Goal: Task Accomplishment & Management: Use online tool/utility

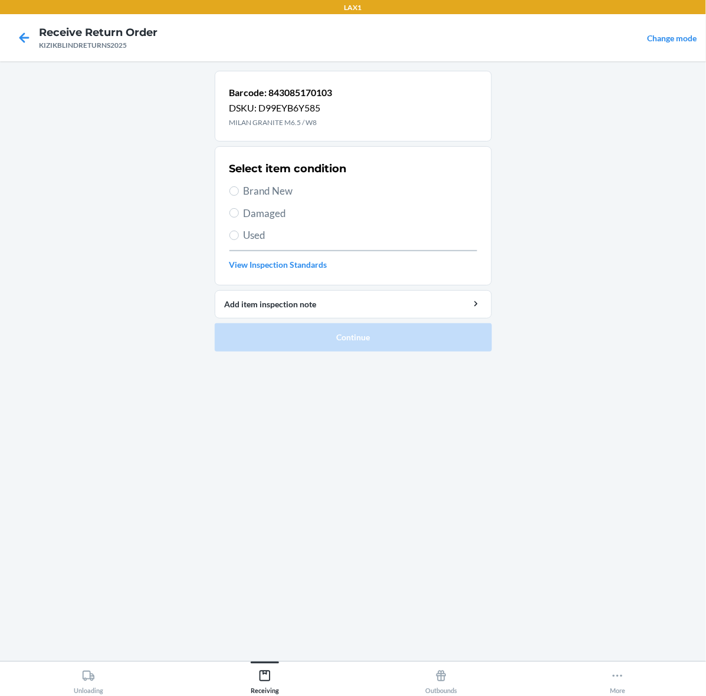
click at [263, 185] on span "Brand New" at bounding box center [361, 190] width 234 height 15
click at [239, 186] on input "Brand New" at bounding box center [233, 190] width 9 height 9
radio input "true"
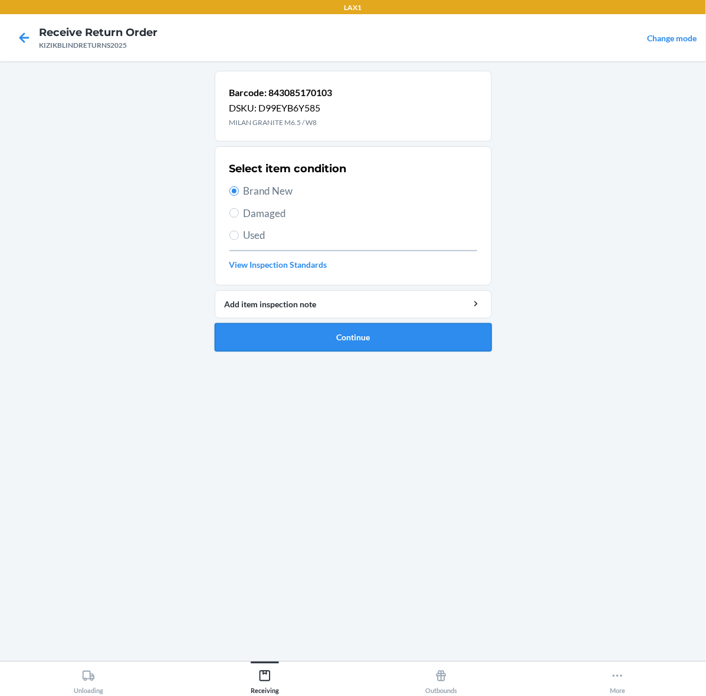
click at [434, 348] on button "Continue" at bounding box center [353, 337] width 277 height 28
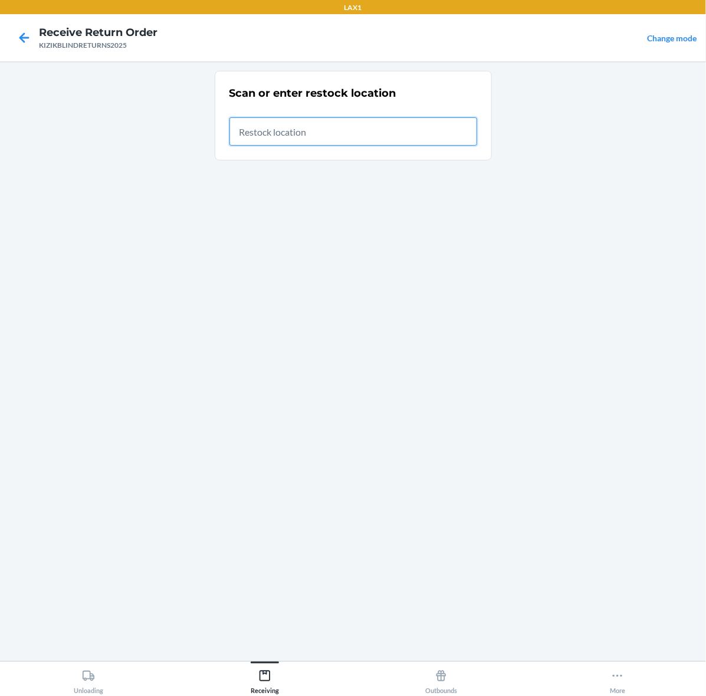
click at [382, 130] on input "text" at bounding box center [353, 131] width 248 height 28
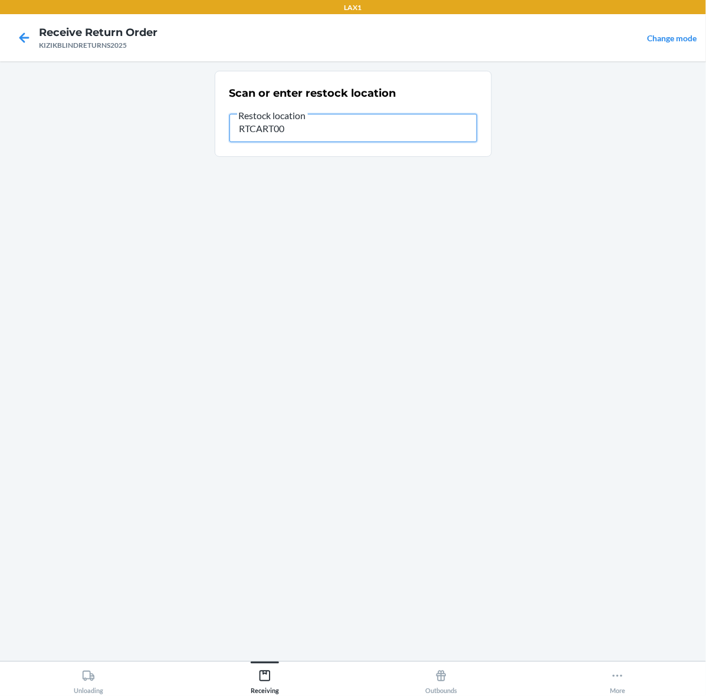
type input "RTCART002"
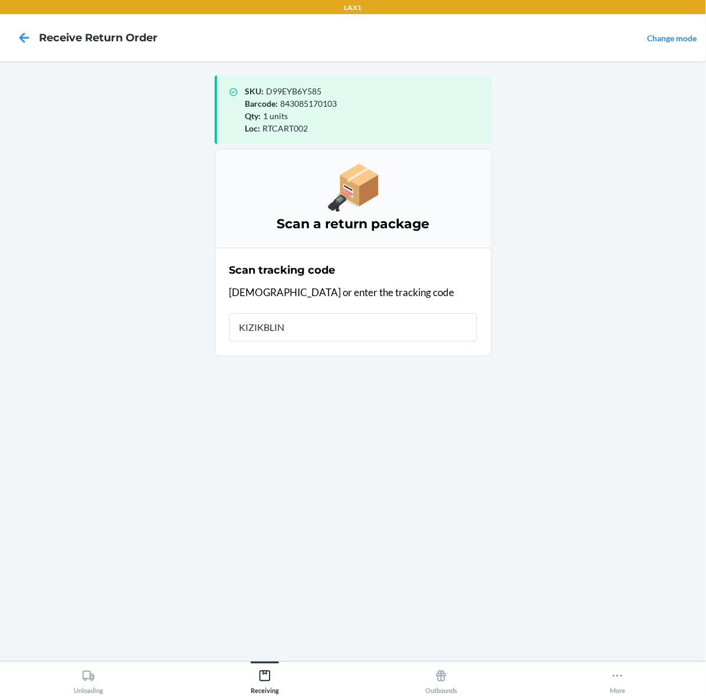
type input "KIZIKBLIND"
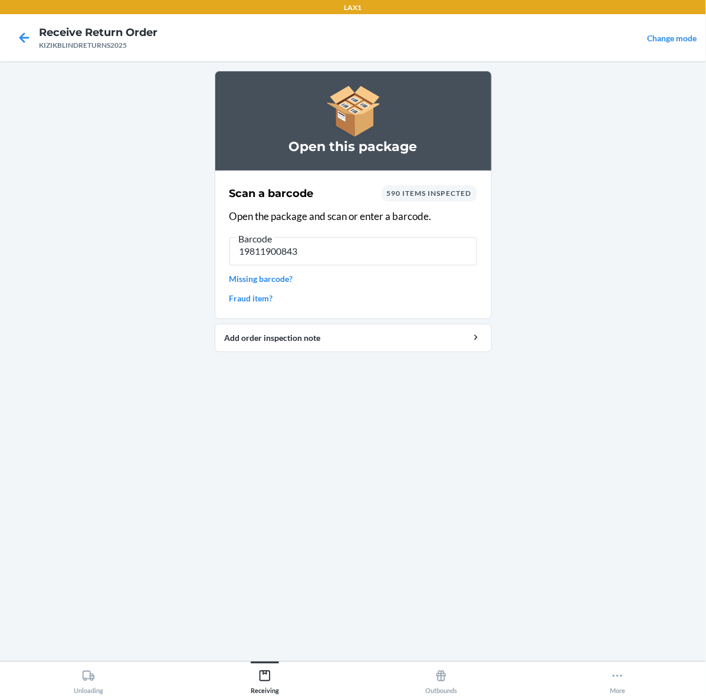
type input "198119008434"
click at [278, 250] on input "198119008434" at bounding box center [353, 251] width 248 height 28
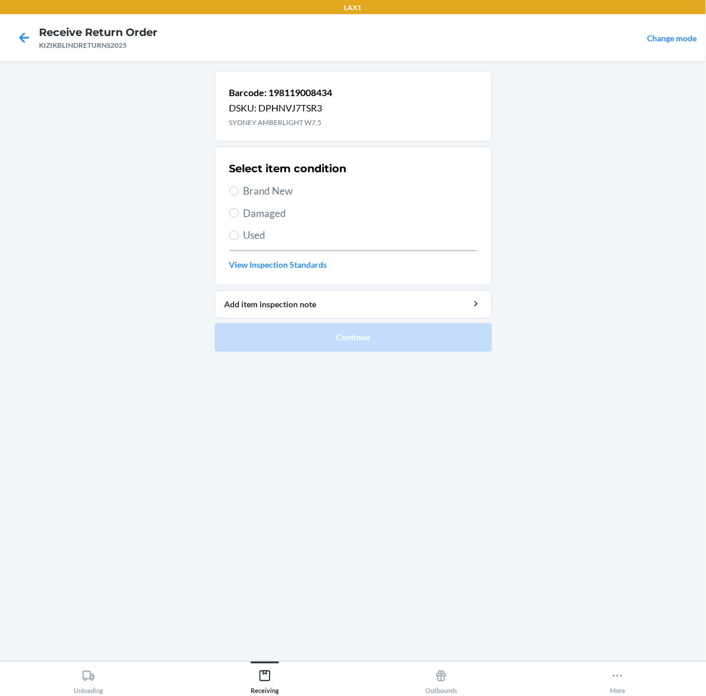
click at [239, 192] on label "Brand New" at bounding box center [353, 190] width 248 height 15
click at [239, 192] on input "Brand New" at bounding box center [233, 190] width 9 height 9
radio input "true"
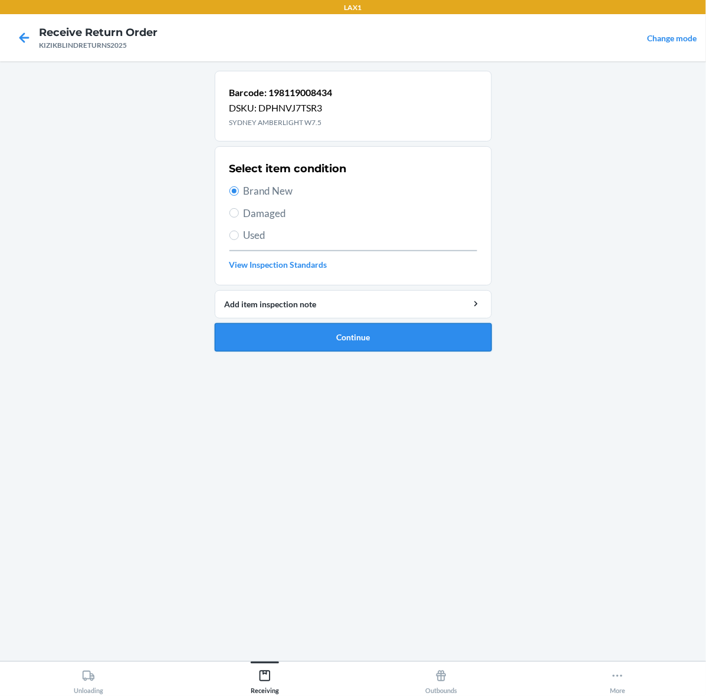
click at [424, 337] on button "Continue" at bounding box center [353, 337] width 277 height 28
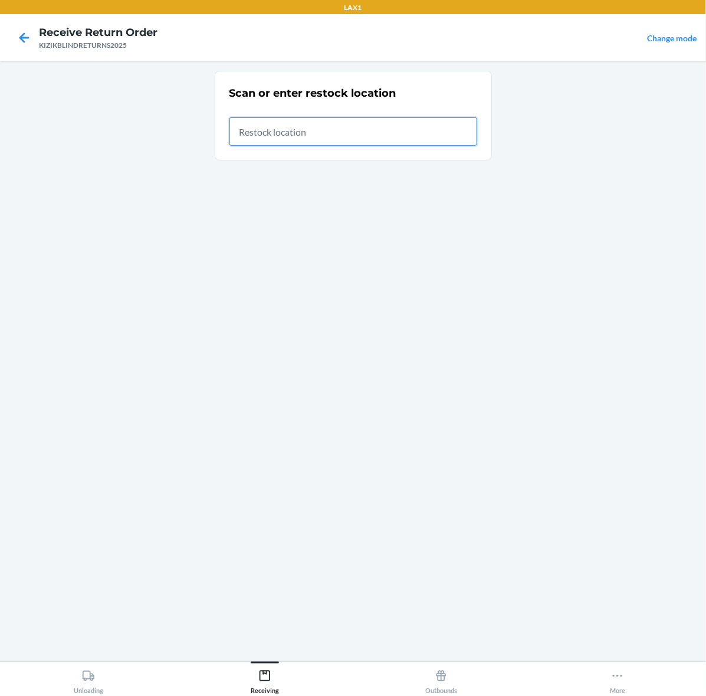
drag, startPoint x: 316, startPoint y: 117, endPoint x: 337, endPoint y: 90, distance: 34.1
click at [316, 117] on input "text" at bounding box center [353, 131] width 248 height 28
type input "RTCART002"
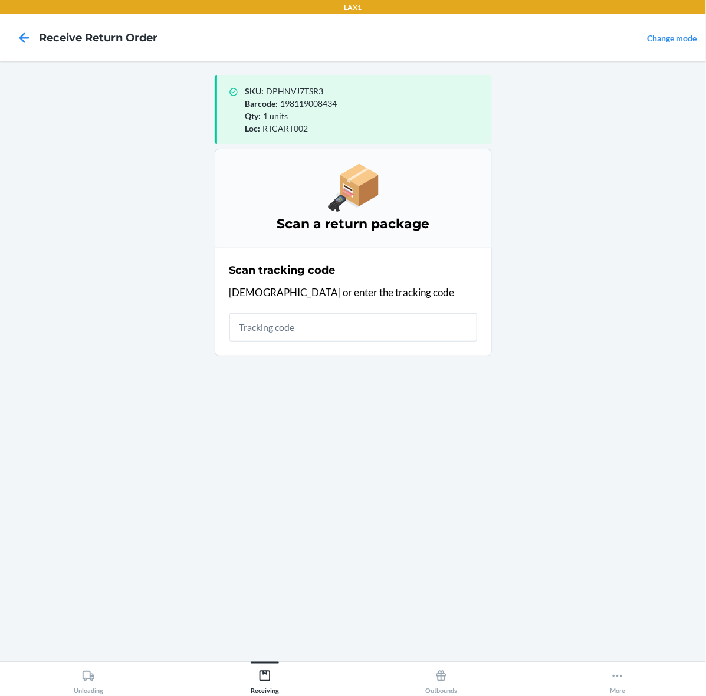
click at [270, 342] on div "Scan tracking code Scan or enter the tracking code" at bounding box center [353, 302] width 248 height 86
click at [282, 335] on input "text" at bounding box center [353, 327] width 248 height 28
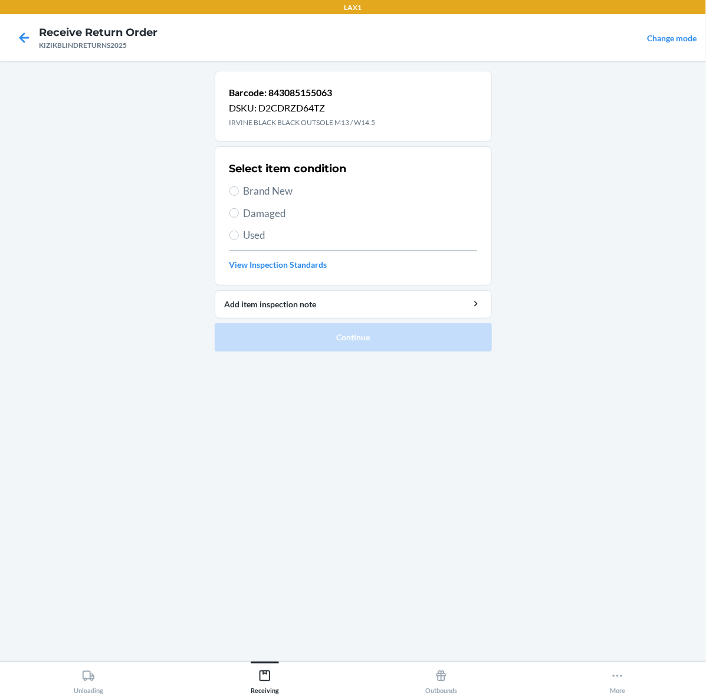
click at [254, 196] on span "Brand New" at bounding box center [361, 190] width 234 height 15
click at [239, 196] on input "Brand New" at bounding box center [233, 190] width 9 height 9
radio input "true"
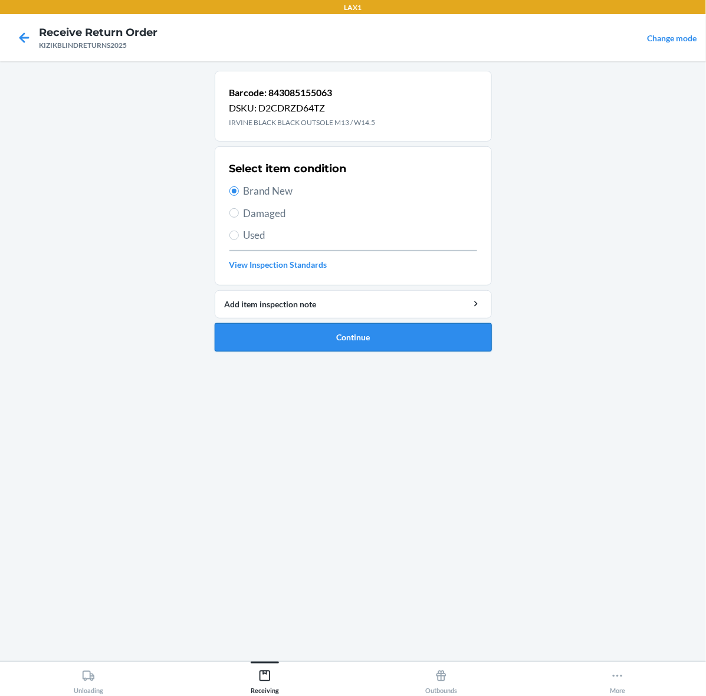
click at [332, 344] on button "Continue" at bounding box center [353, 337] width 277 height 28
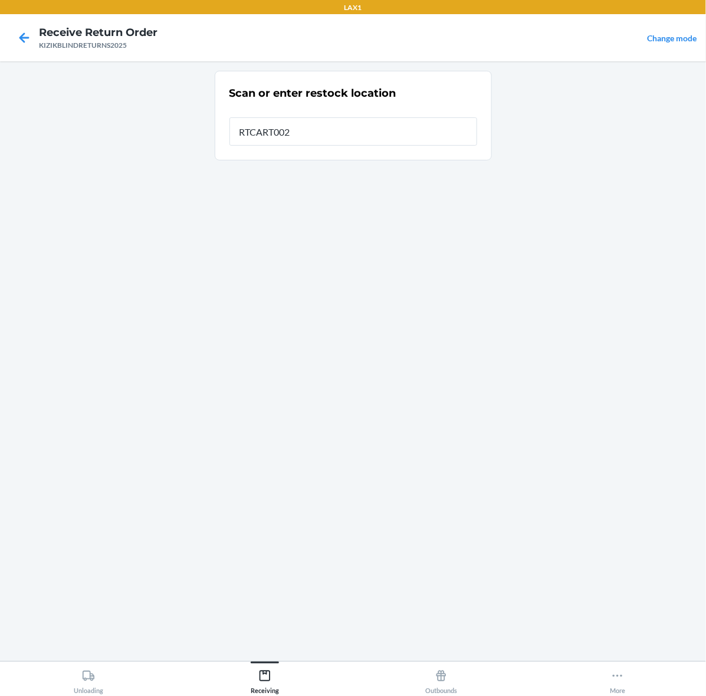
type input "RTCART002"
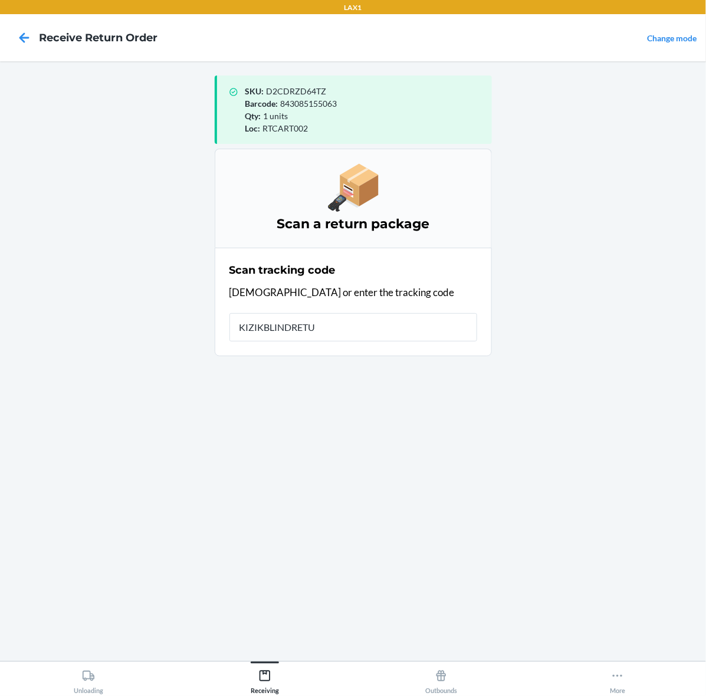
type input "KIZIKBLINDRETUR"
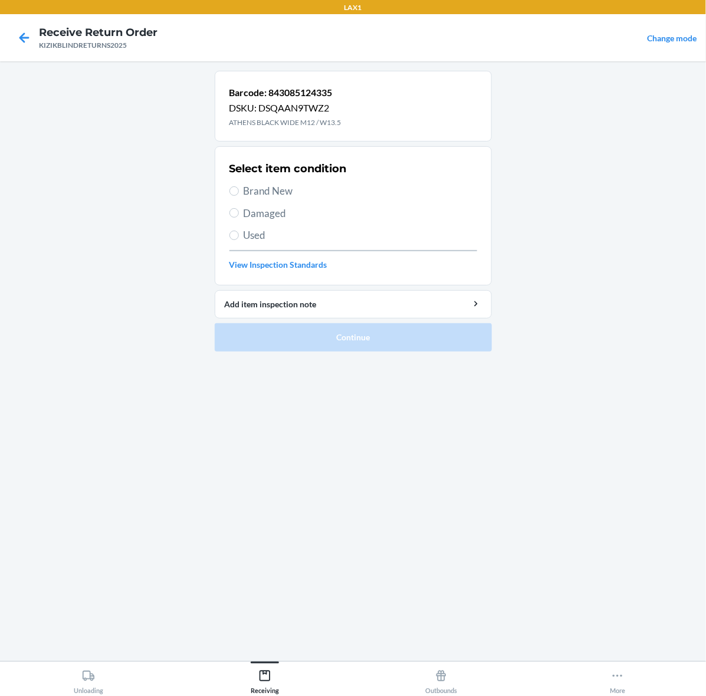
drag, startPoint x: 232, startPoint y: 185, endPoint x: 271, endPoint y: 216, distance: 50.4
click at [232, 185] on label "Brand New" at bounding box center [353, 190] width 248 height 15
click at [232, 186] on input "Brand New" at bounding box center [233, 190] width 9 height 9
radio input "true"
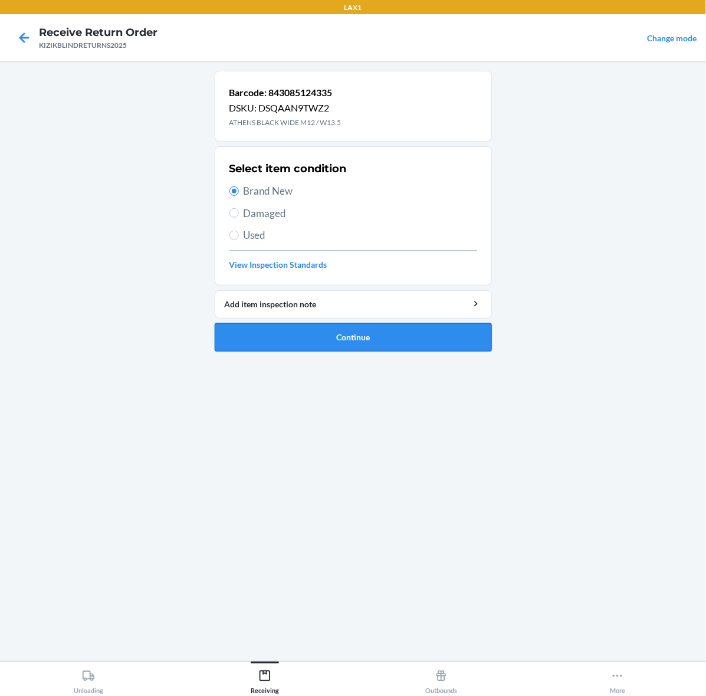
click at [354, 331] on button "Continue" at bounding box center [353, 337] width 277 height 28
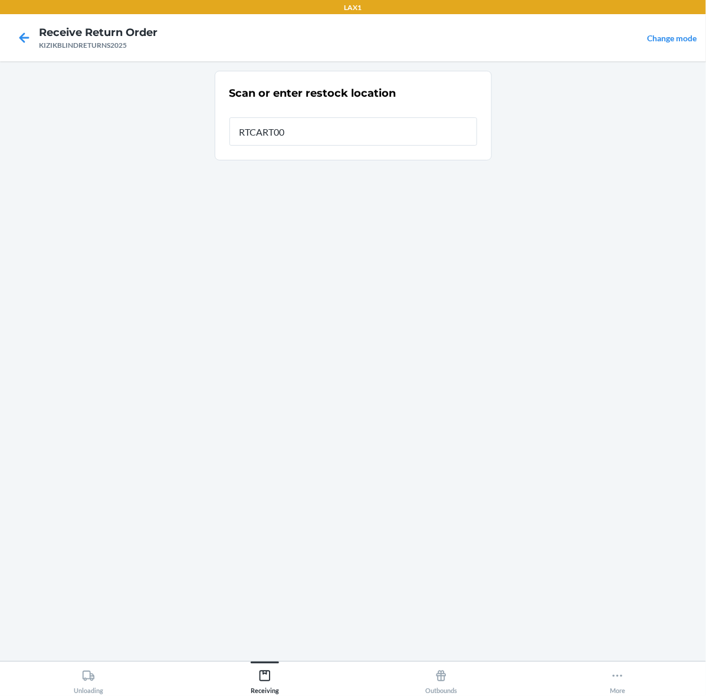
type input "RTCART002"
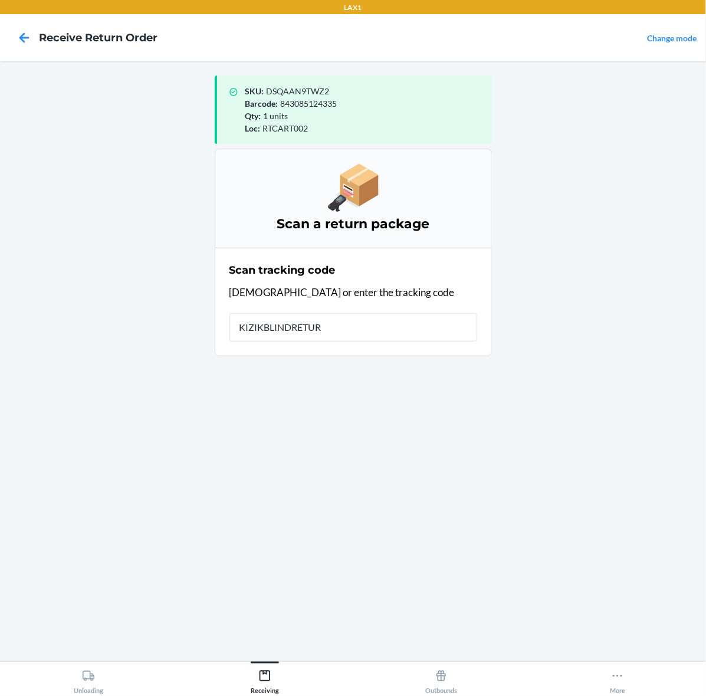
type input "KIZIKBLINDRETURN"
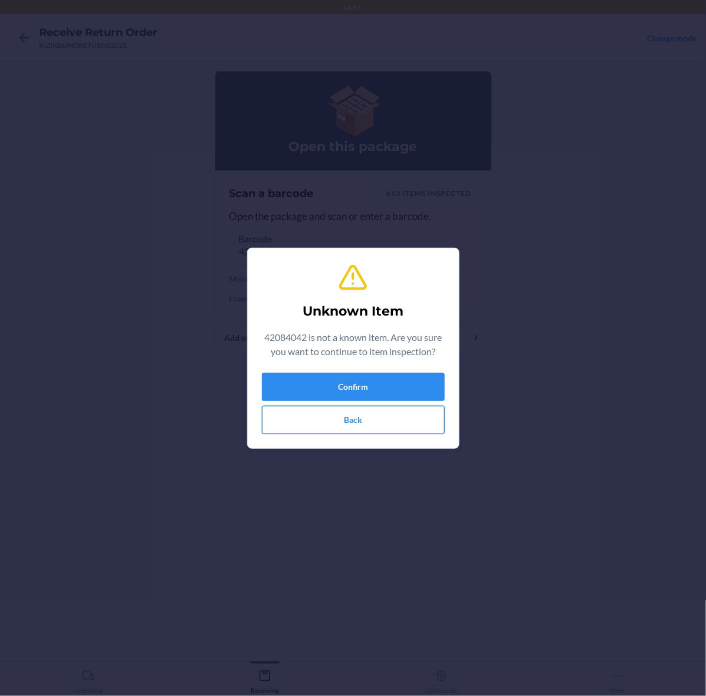
click at [411, 431] on button "Back" at bounding box center [353, 420] width 183 height 28
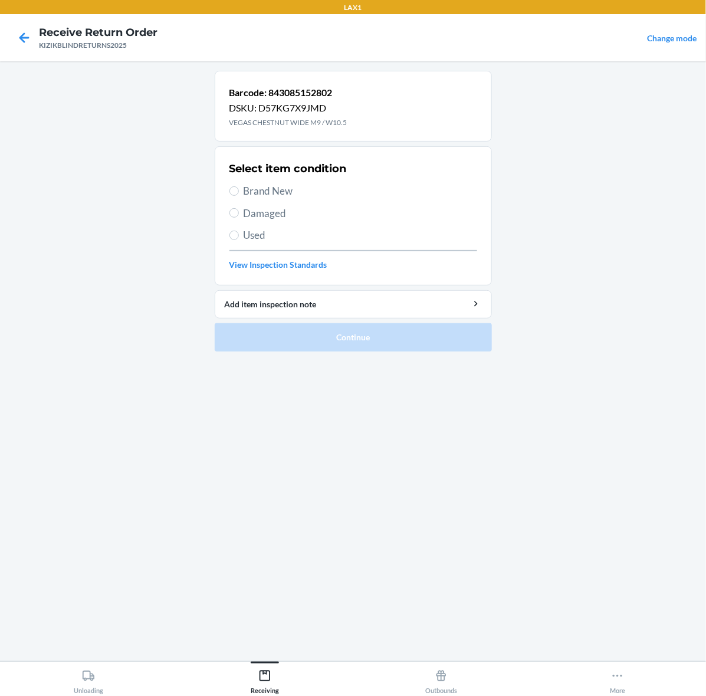
click at [277, 195] on span "Brand New" at bounding box center [361, 190] width 234 height 15
click at [239, 195] on input "Brand New" at bounding box center [233, 190] width 9 height 9
radio input "true"
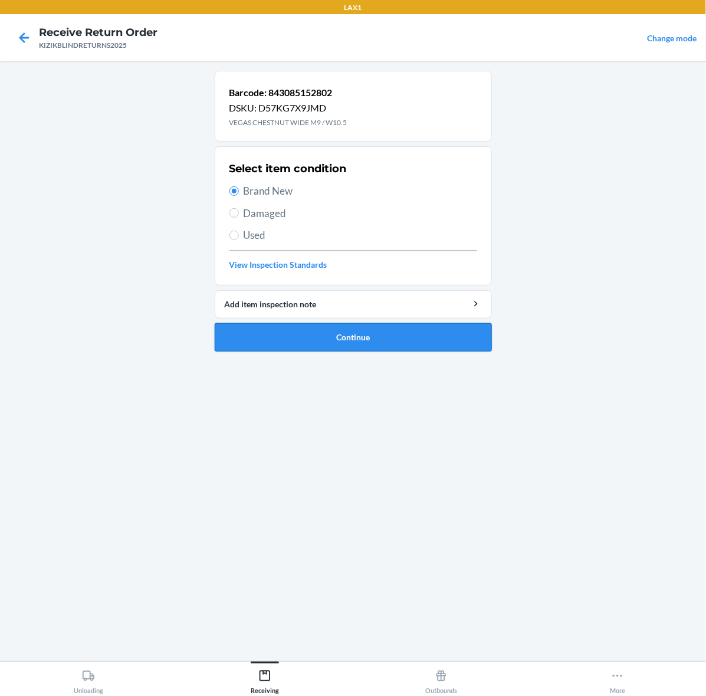
click at [335, 339] on button "Continue" at bounding box center [353, 337] width 277 height 28
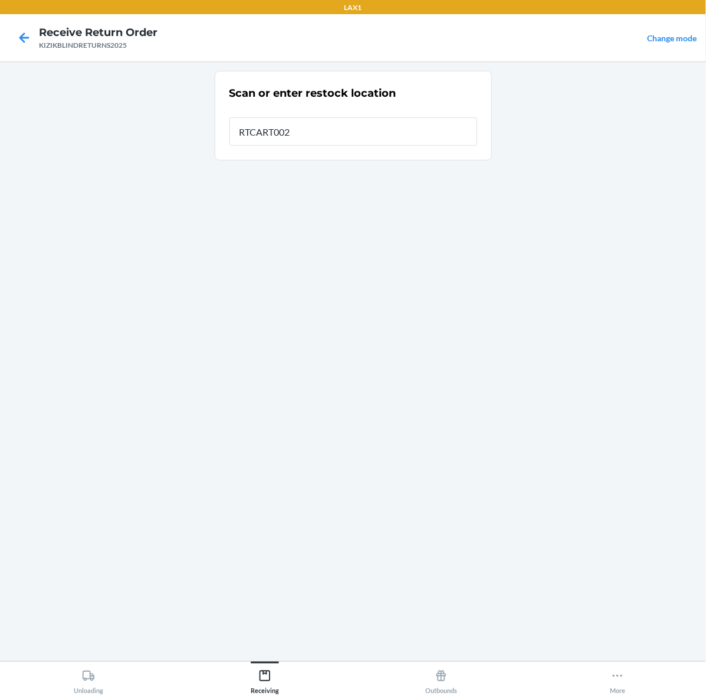
type input "RTCART002"
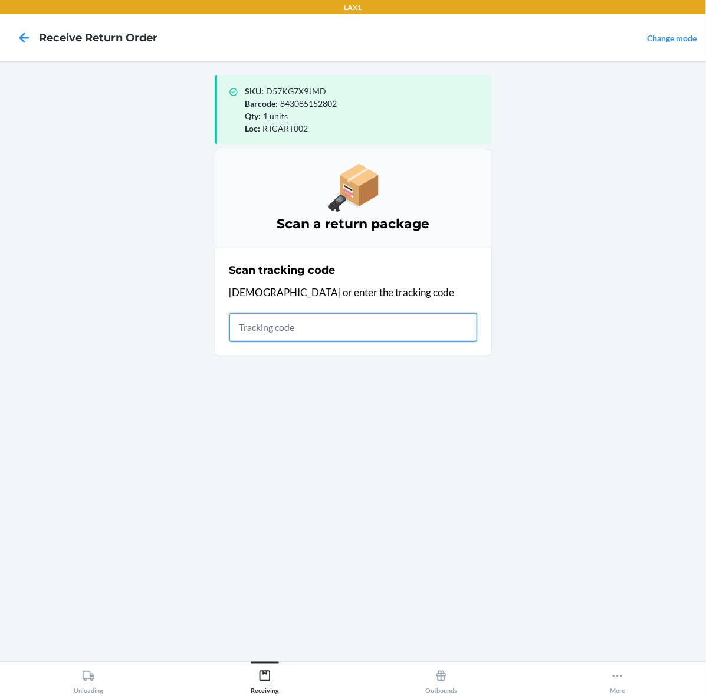
click at [268, 331] on input "text" at bounding box center [353, 327] width 248 height 28
type input "KIZIKBLI"
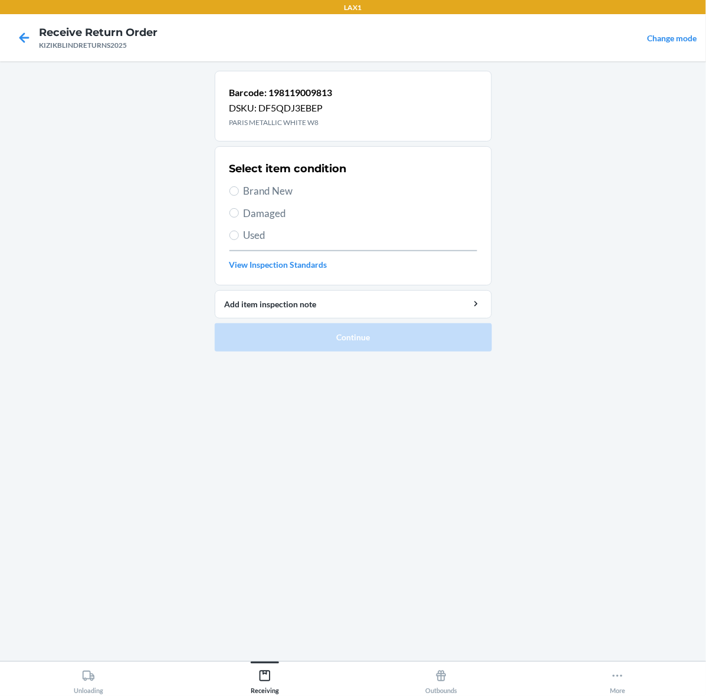
click at [257, 187] on span "Brand New" at bounding box center [361, 190] width 234 height 15
click at [239, 187] on input "Brand New" at bounding box center [233, 190] width 9 height 9
radio input "true"
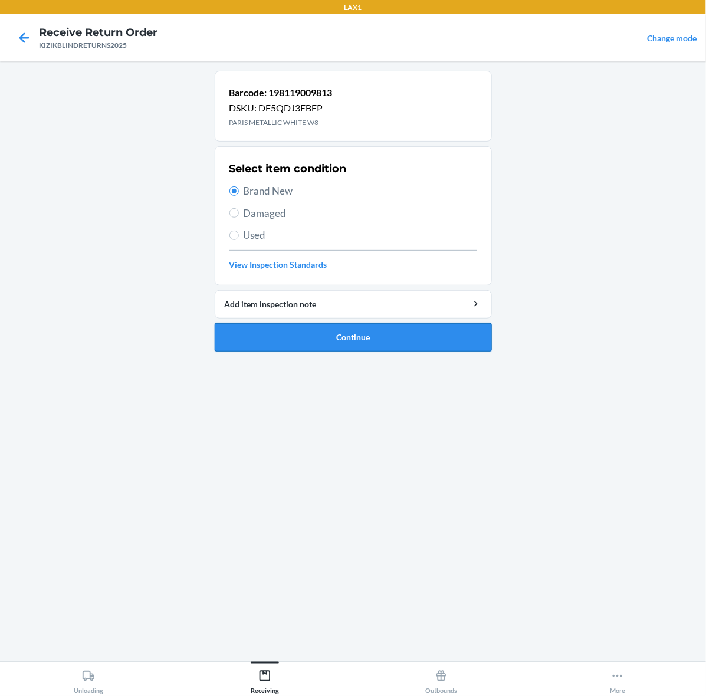
click at [260, 351] on button "Continue" at bounding box center [353, 337] width 277 height 28
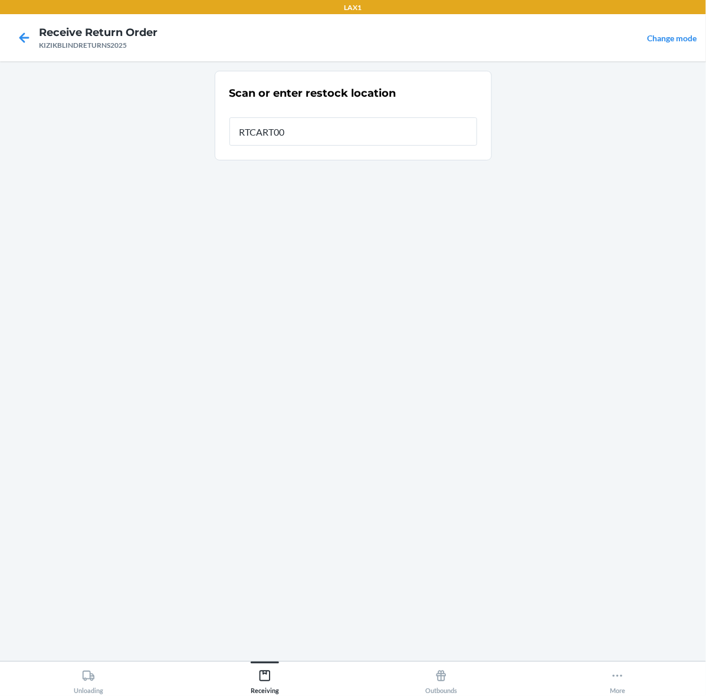
type input "RTCART002"
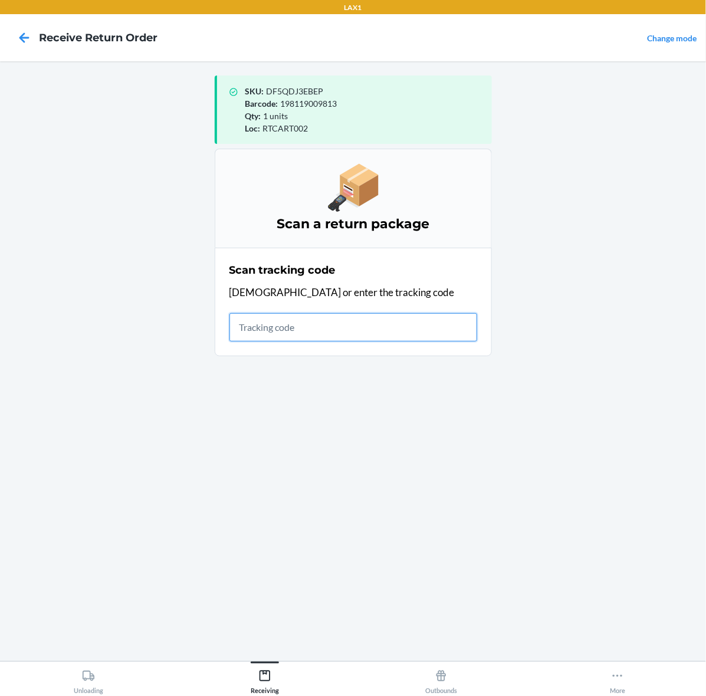
click at [367, 322] on input "text" at bounding box center [353, 327] width 248 height 28
type input "KIZIKBLI"
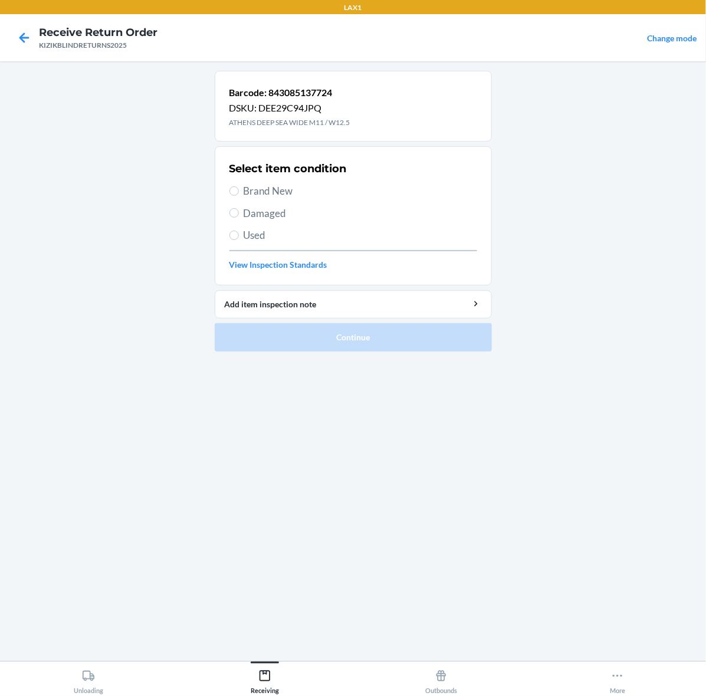
click at [273, 195] on span "Brand New" at bounding box center [361, 190] width 234 height 15
click at [239, 195] on input "Brand New" at bounding box center [233, 190] width 9 height 9
radio input "true"
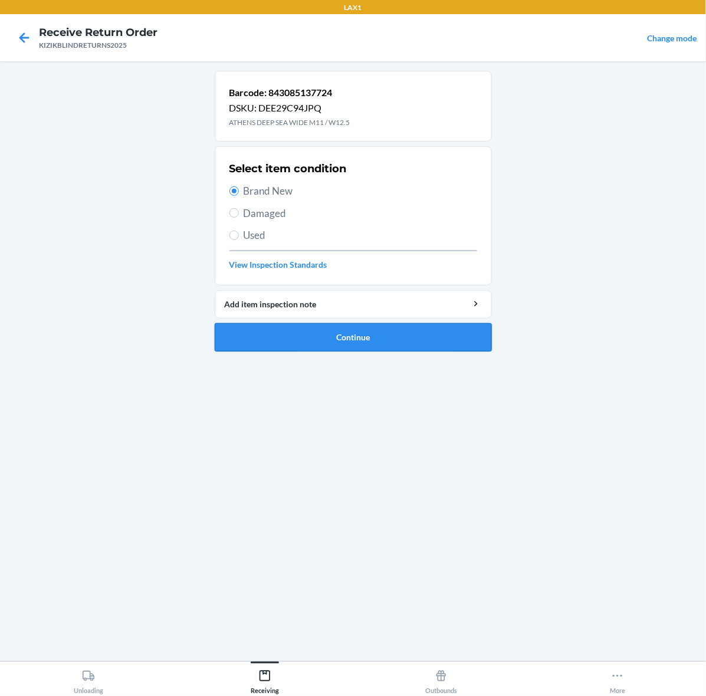
click at [329, 344] on button "Continue" at bounding box center [353, 337] width 277 height 28
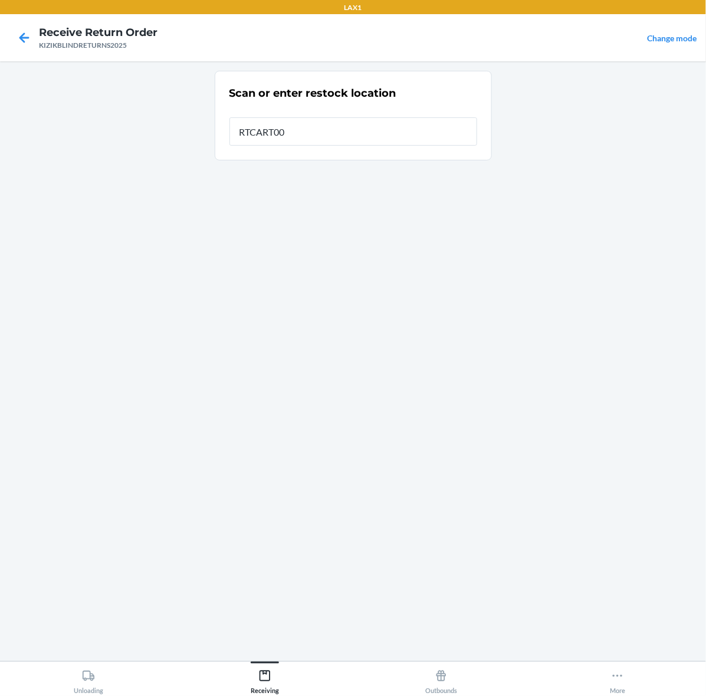
type input "RTCART002"
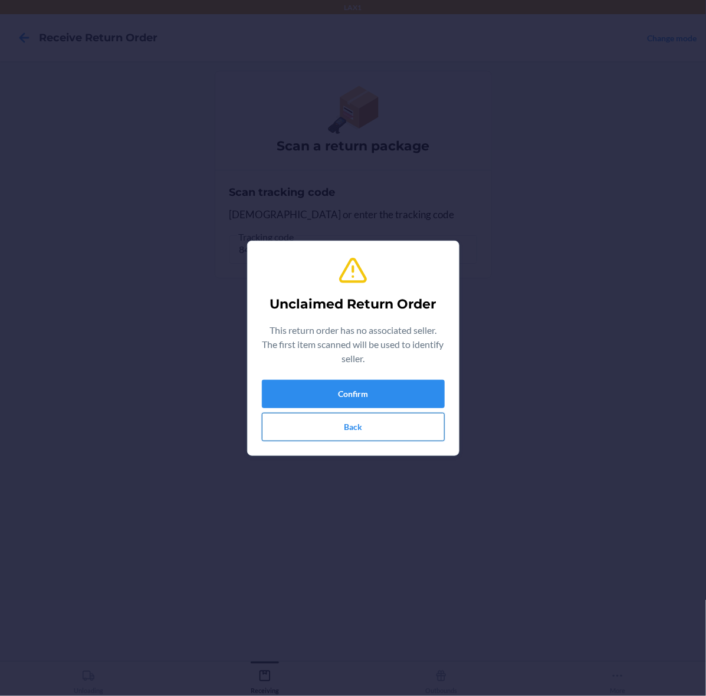
click at [385, 439] on button "Back" at bounding box center [353, 427] width 183 height 28
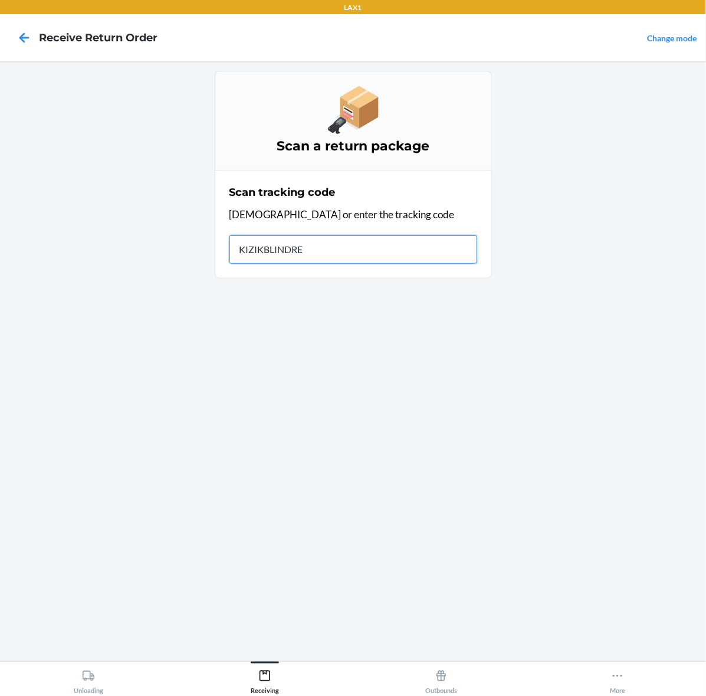
type input "KIZIKBLINDRET"
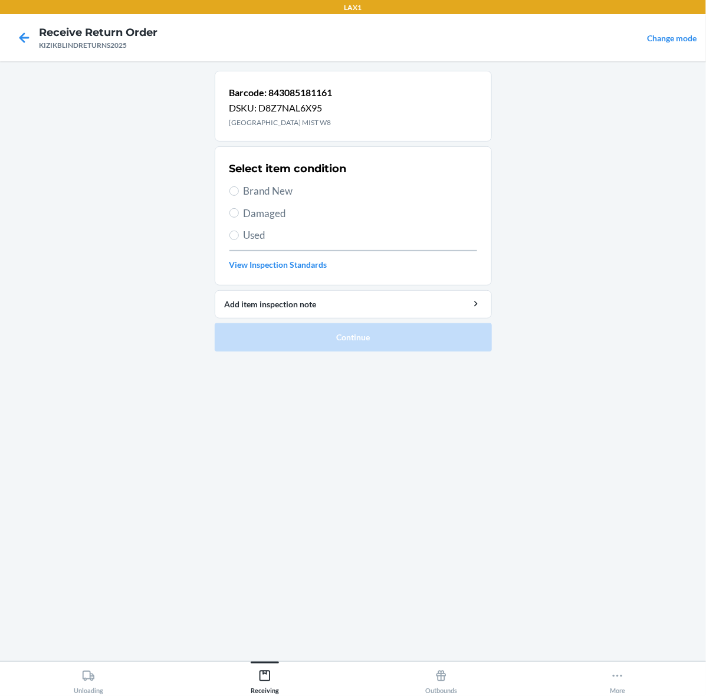
click at [248, 183] on div "Select item condition Brand New Damaged Used View Inspection Standards" at bounding box center [353, 215] width 248 height 117
click at [248, 183] on span "Brand New" at bounding box center [361, 190] width 234 height 15
click at [239, 186] on input "Brand New" at bounding box center [233, 190] width 9 height 9
radio input "true"
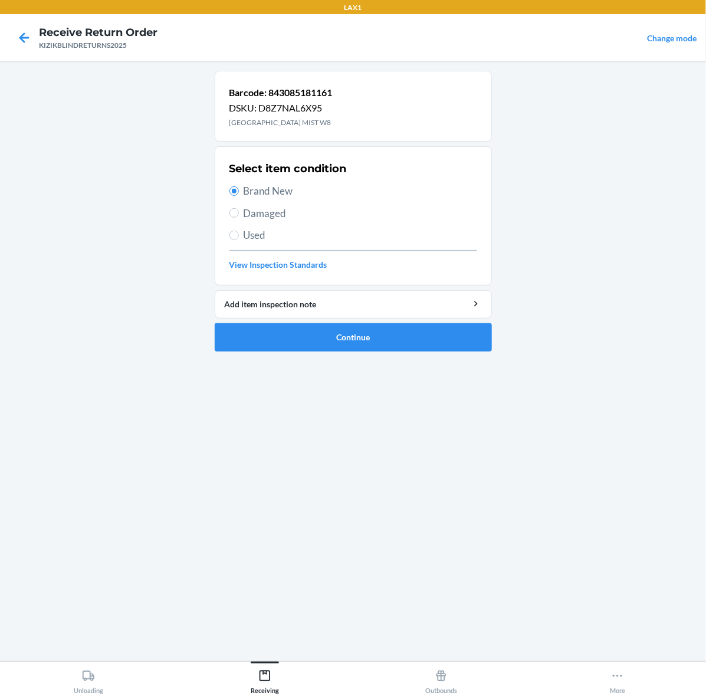
click at [425, 355] on ol "Barcode: 843085181161 DSKU: D8Z7NAL6X95 SYDNEY HARBOR MIST W8 Select item condi…" at bounding box center [353, 216] width 277 height 290
click at [467, 340] on button "Continue" at bounding box center [353, 337] width 277 height 28
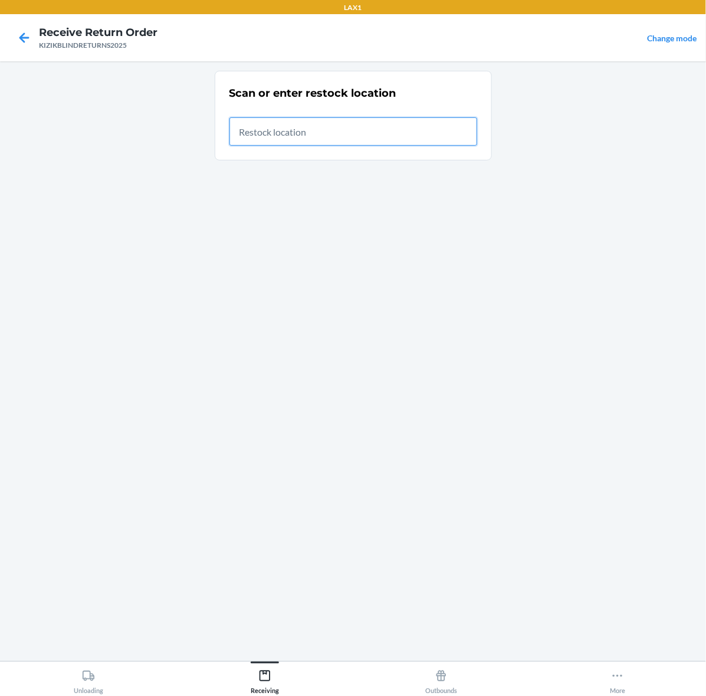
click at [396, 139] on input "text" at bounding box center [353, 131] width 248 height 28
type input "RTCART002"
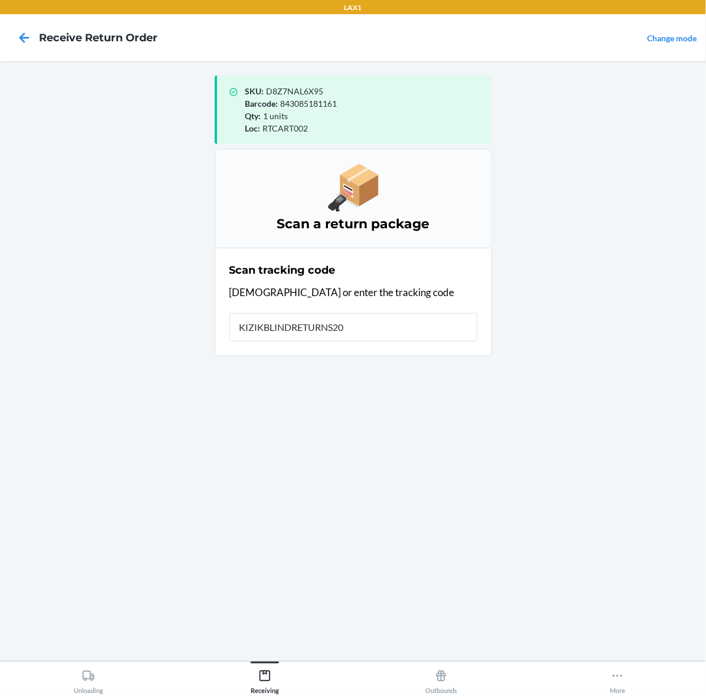
type input "KIZIKBLINDRETURNS202"
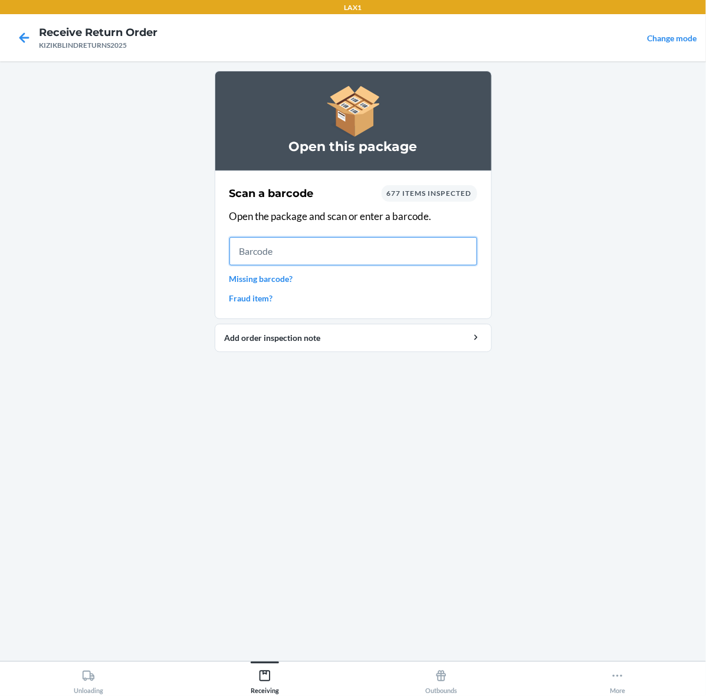
click at [396, 248] on input "text" at bounding box center [353, 251] width 248 height 28
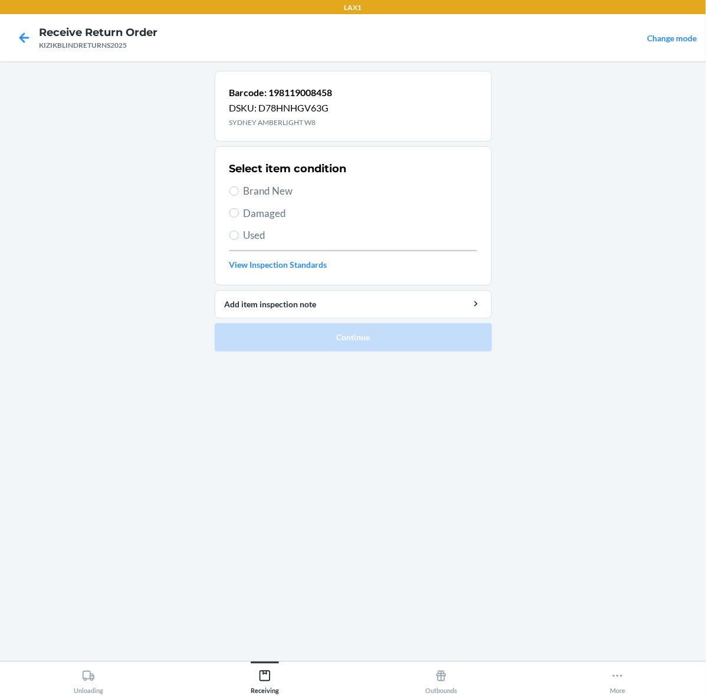
click at [257, 188] on span "Brand New" at bounding box center [361, 190] width 234 height 15
click at [239, 188] on input "Brand New" at bounding box center [233, 190] width 9 height 9
radio input "true"
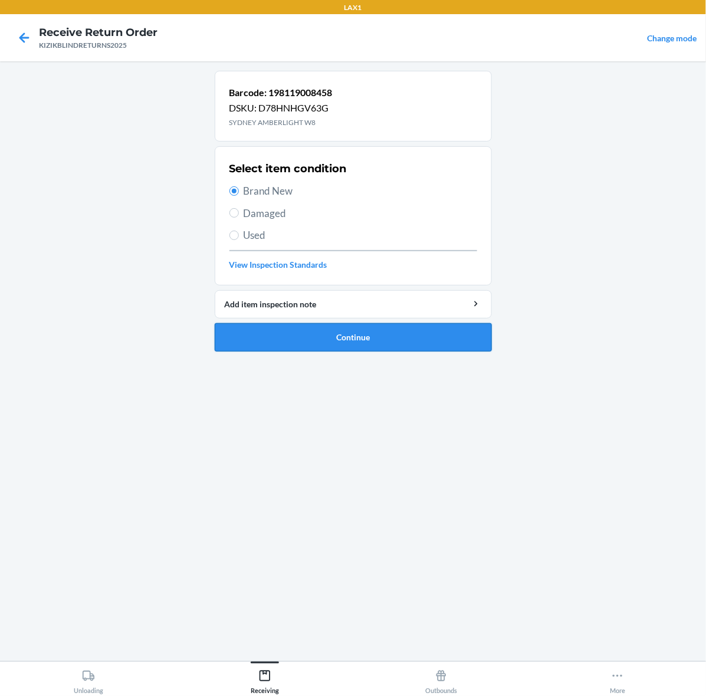
click at [366, 334] on button "Continue" at bounding box center [353, 337] width 277 height 28
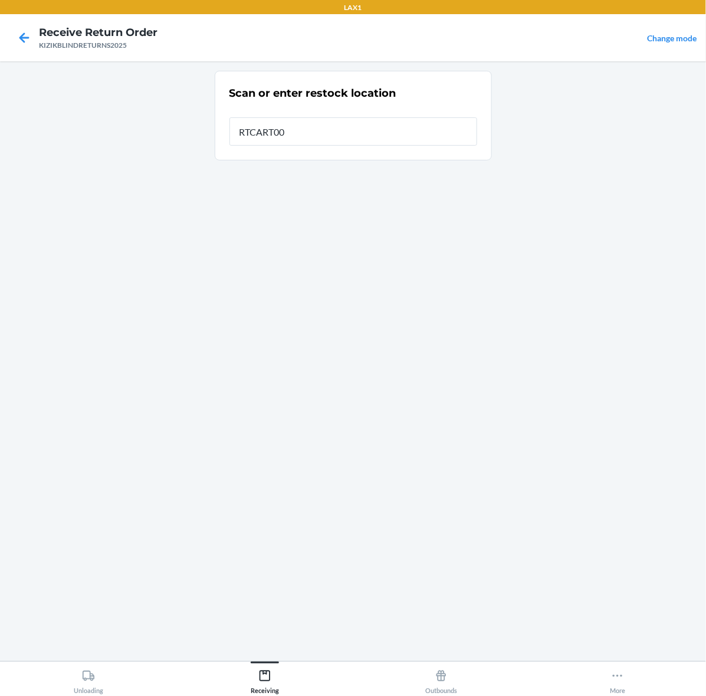
type input "RTCART002"
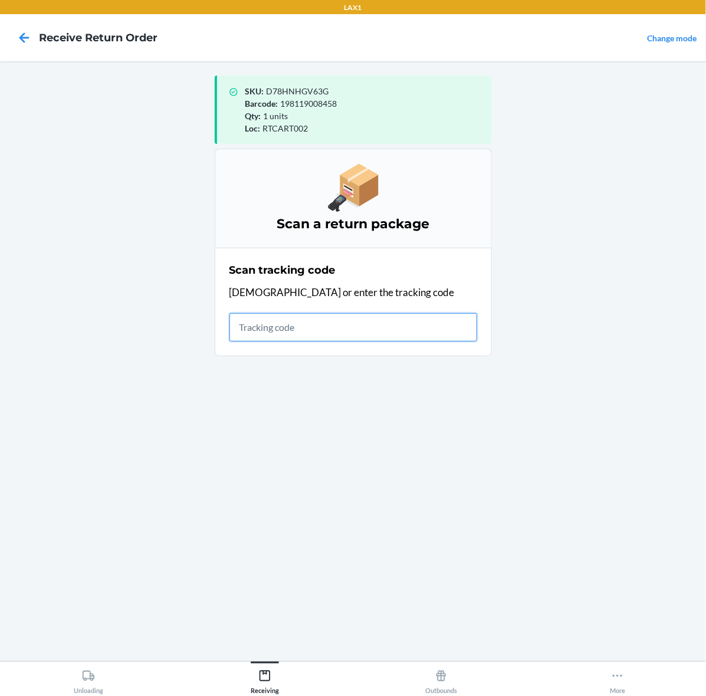
click at [350, 326] on input "text" at bounding box center [353, 327] width 248 height 28
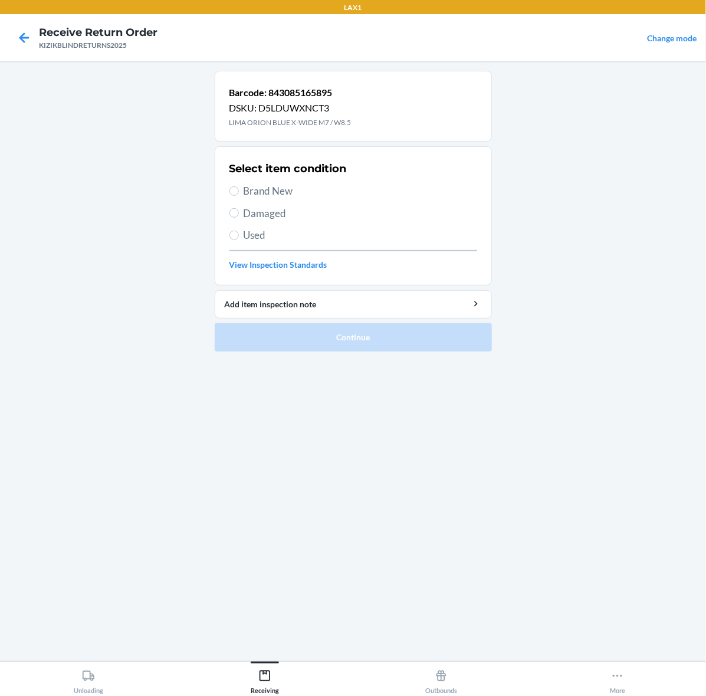
click at [281, 191] on span "Brand New" at bounding box center [361, 190] width 234 height 15
click at [239, 191] on input "Brand New" at bounding box center [233, 190] width 9 height 9
radio input "true"
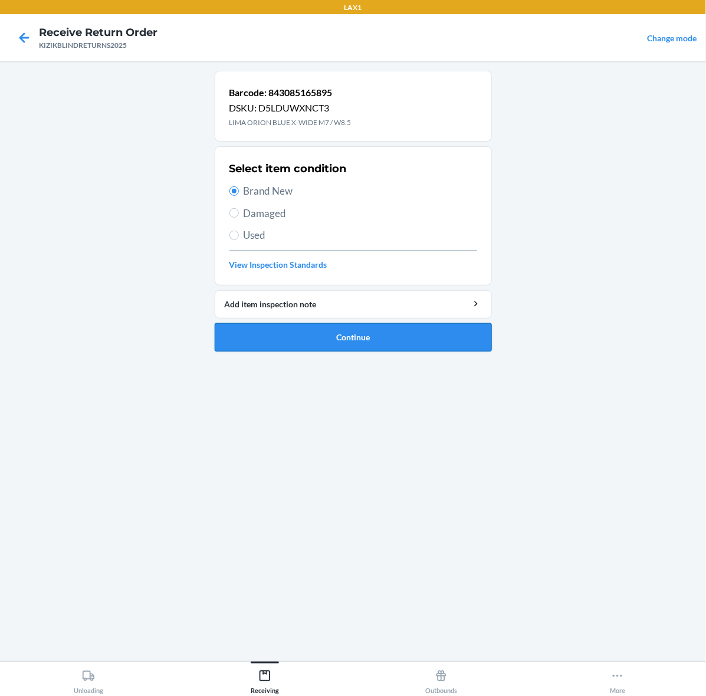
click at [303, 336] on button "Continue" at bounding box center [353, 337] width 277 height 28
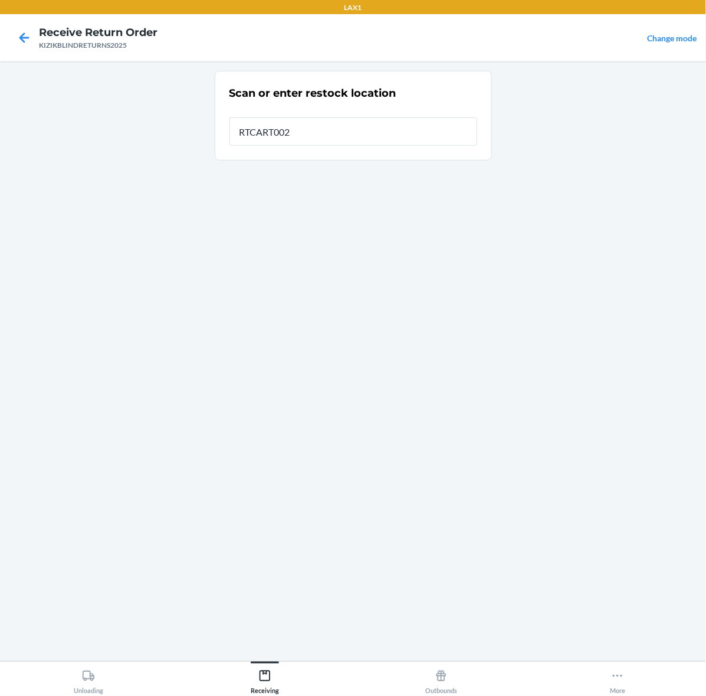
type input "RTCART002"
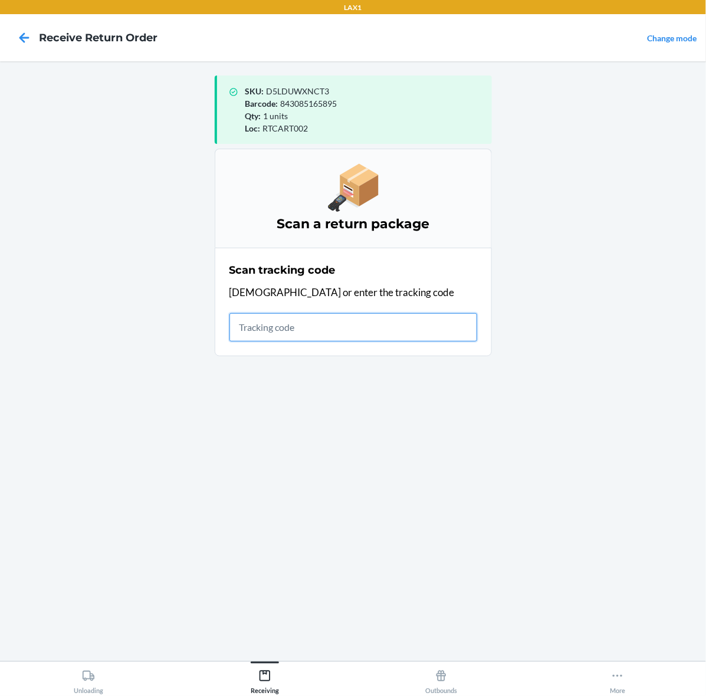
click at [376, 329] on input "text" at bounding box center [353, 327] width 248 height 28
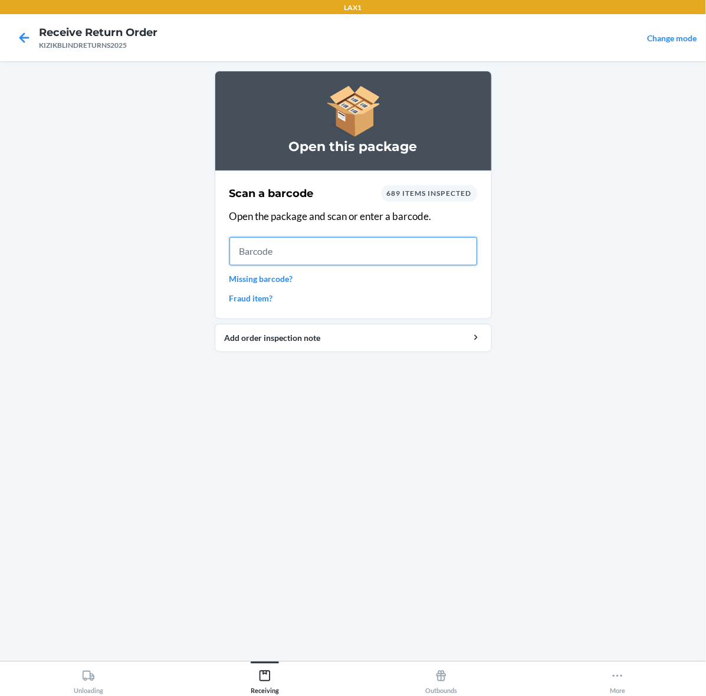
click at [452, 244] on input "text" at bounding box center [353, 251] width 248 height 28
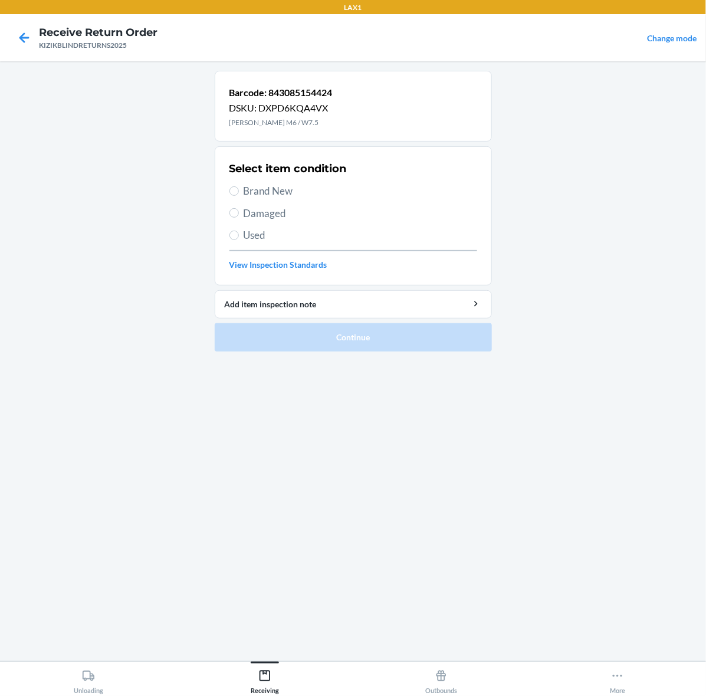
click at [285, 199] on div "Select item condition Brand New Damaged Used View Inspection Standards" at bounding box center [353, 215] width 248 height 117
click at [249, 186] on span "Brand New" at bounding box center [361, 190] width 234 height 15
click at [239, 186] on input "Brand New" at bounding box center [233, 190] width 9 height 9
radio input "true"
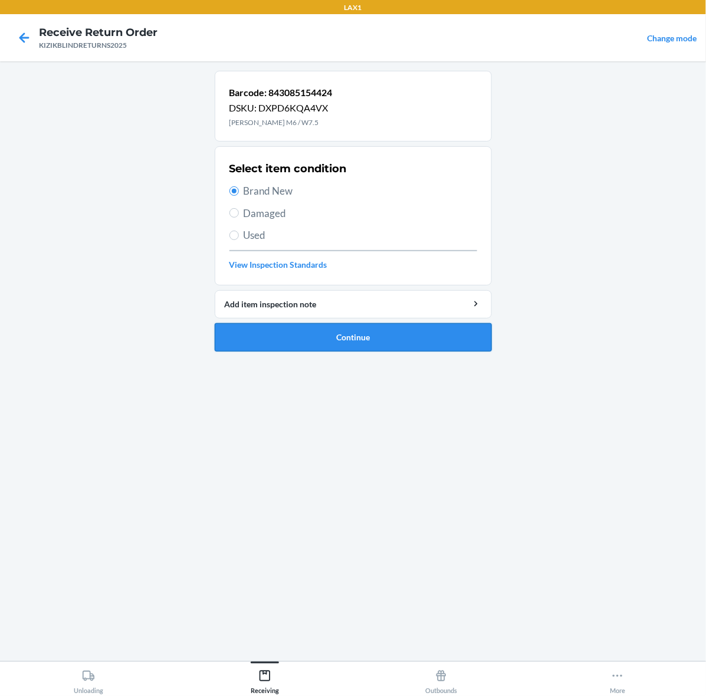
click at [400, 349] on button "Continue" at bounding box center [353, 337] width 277 height 28
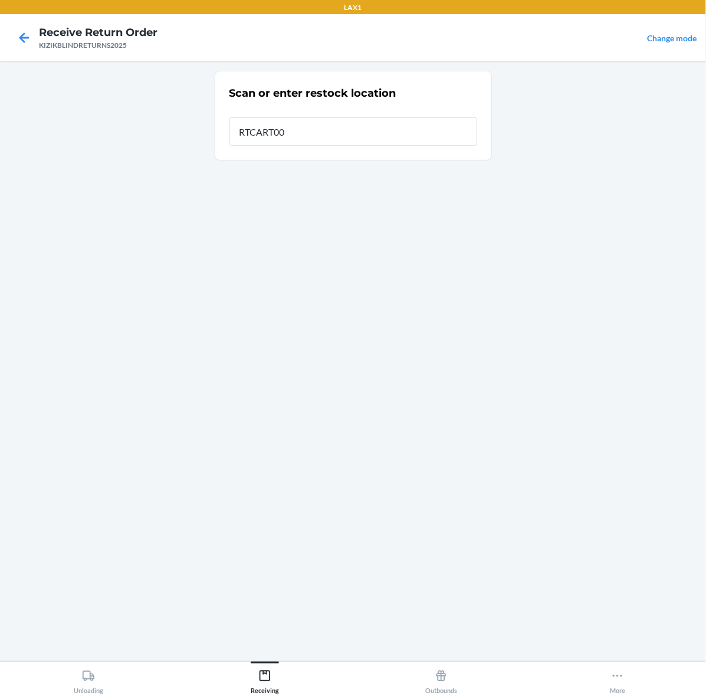
type input "RTCART002"
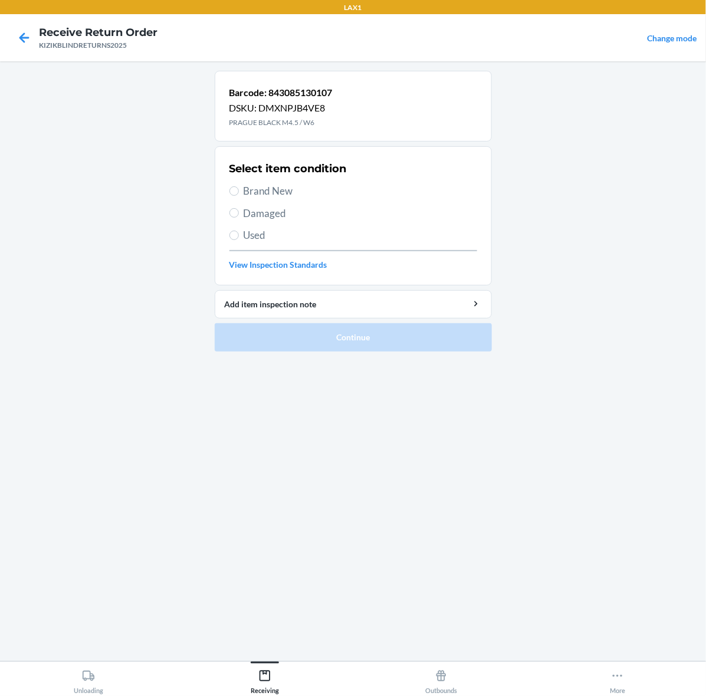
click at [257, 186] on span "Brand New" at bounding box center [361, 190] width 234 height 15
click at [239, 186] on input "Brand New" at bounding box center [233, 190] width 9 height 9
radio input "true"
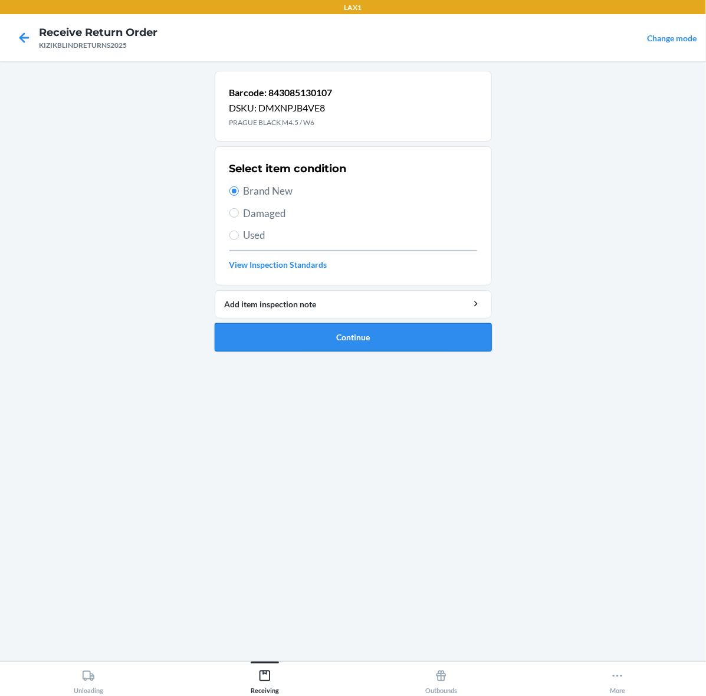
click at [340, 336] on button "Continue" at bounding box center [353, 337] width 277 height 28
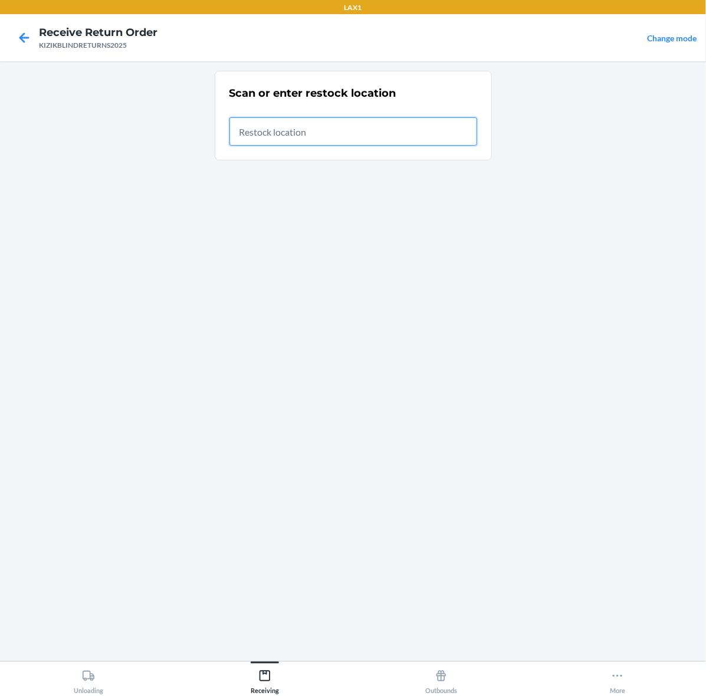
click at [355, 122] on input "text" at bounding box center [353, 131] width 248 height 28
type input "RTCART002"
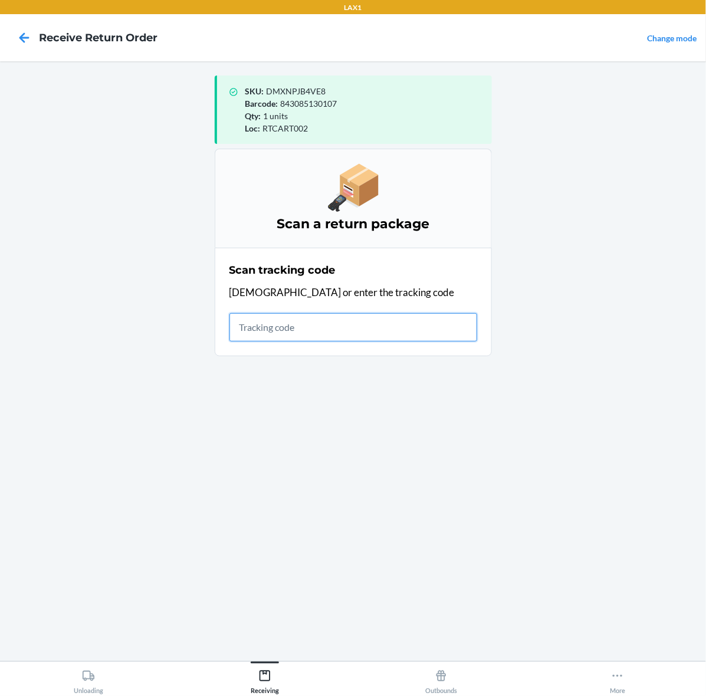
click at [393, 324] on input "text" at bounding box center [353, 327] width 248 height 28
type input "KIZIKBLINDRETUR"
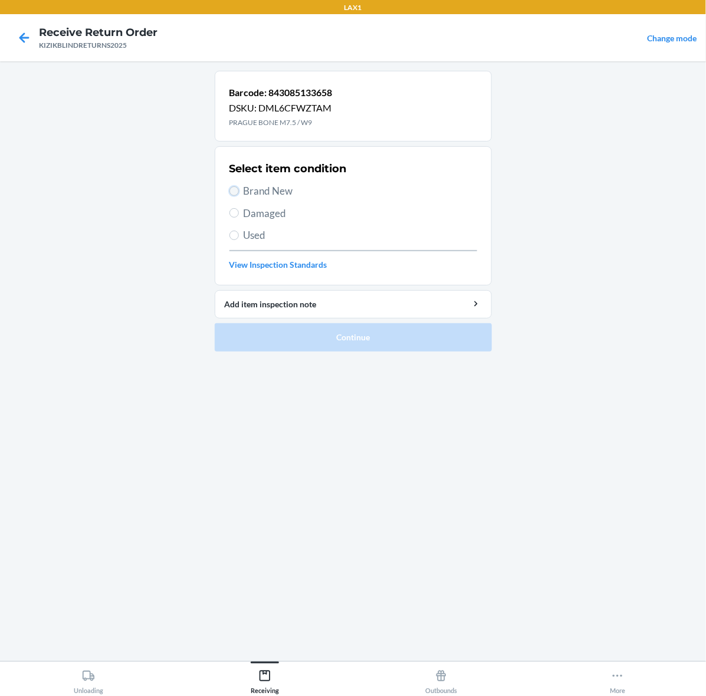
click at [233, 191] on input "Brand New" at bounding box center [233, 190] width 9 height 9
radio input "true"
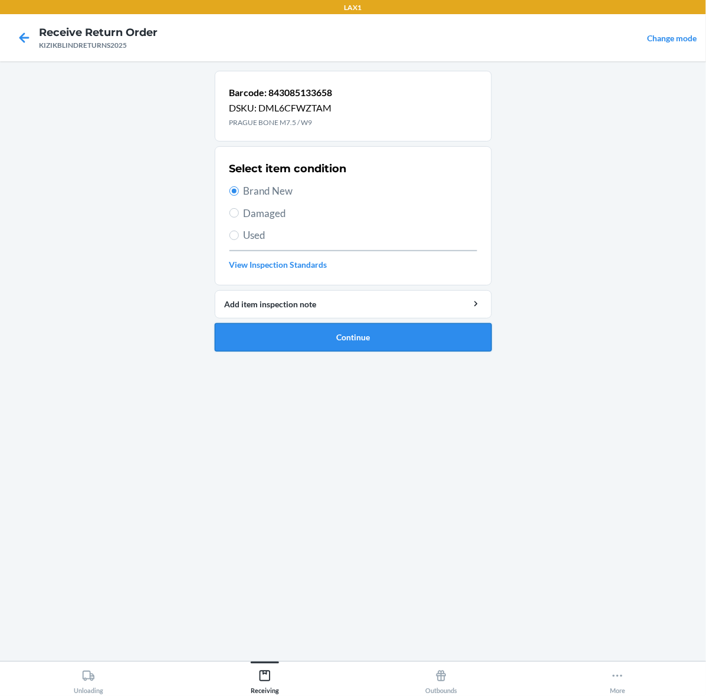
click at [285, 326] on button "Continue" at bounding box center [353, 337] width 277 height 28
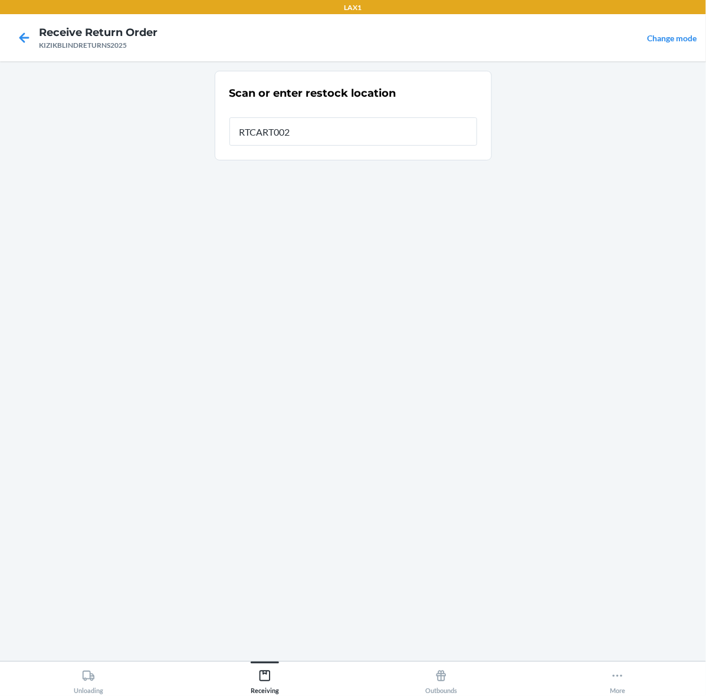
type input "RTCART002"
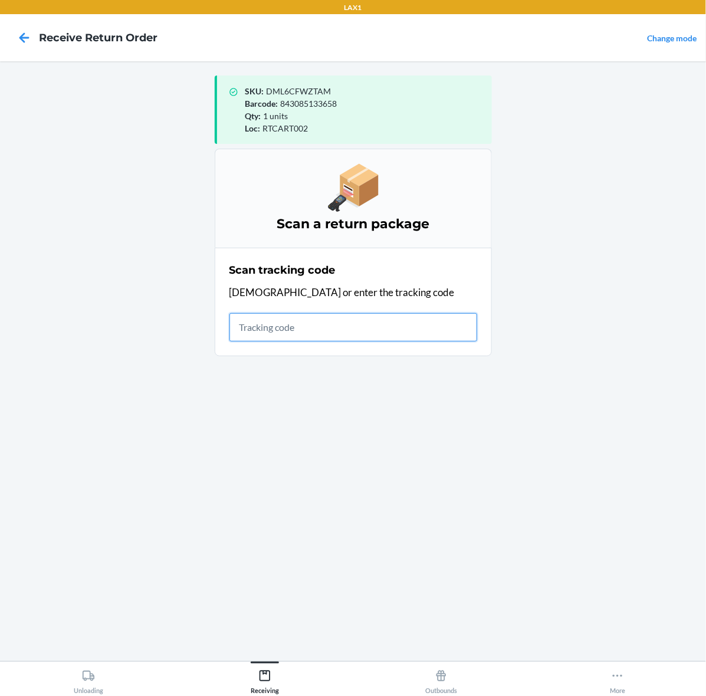
click at [390, 317] on input "text" at bounding box center [353, 327] width 248 height 28
type input "KIZIKBL"
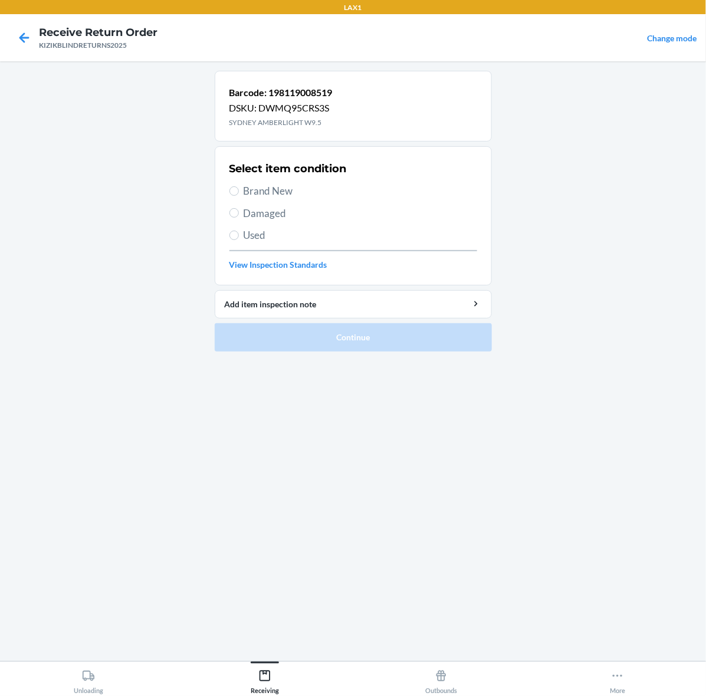
click at [251, 192] on span "Brand New" at bounding box center [361, 190] width 234 height 15
click at [239, 192] on input "Brand New" at bounding box center [233, 190] width 9 height 9
radio input "true"
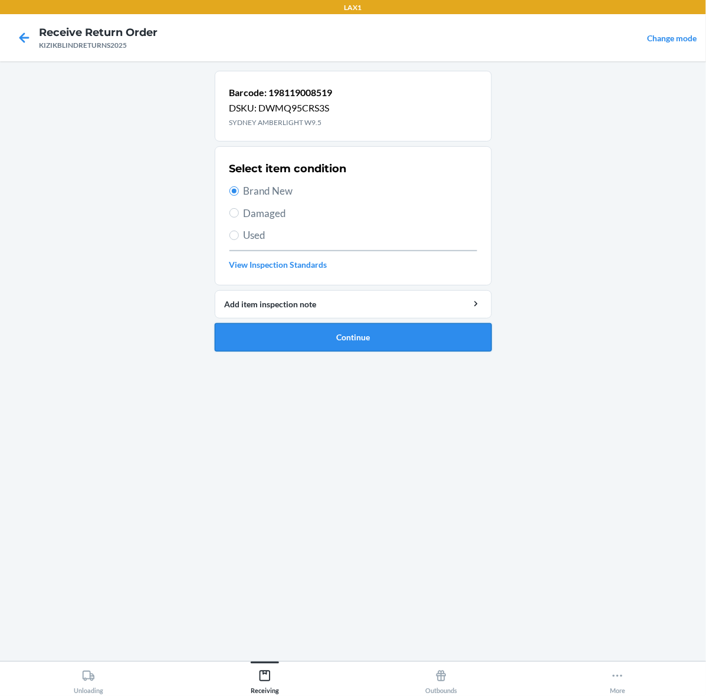
click at [333, 341] on button "Continue" at bounding box center [353, 337] width 277 height 28
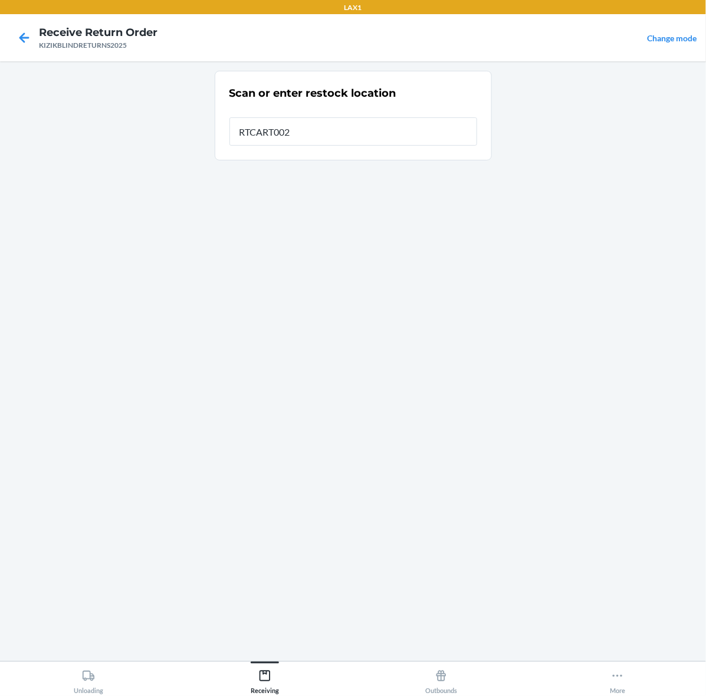
type input "RTCART002"
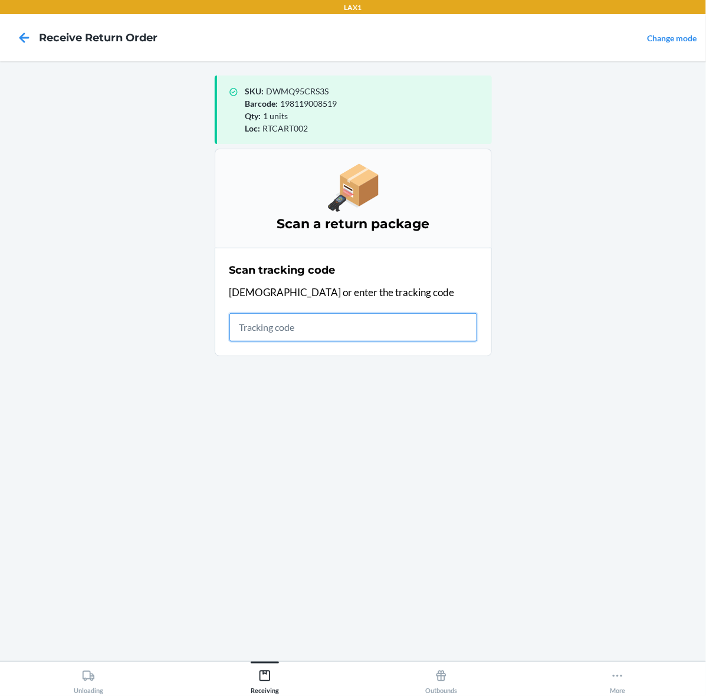
click at [411, 331] on input "text" at bounding box center [353, 327] width 248 height 28
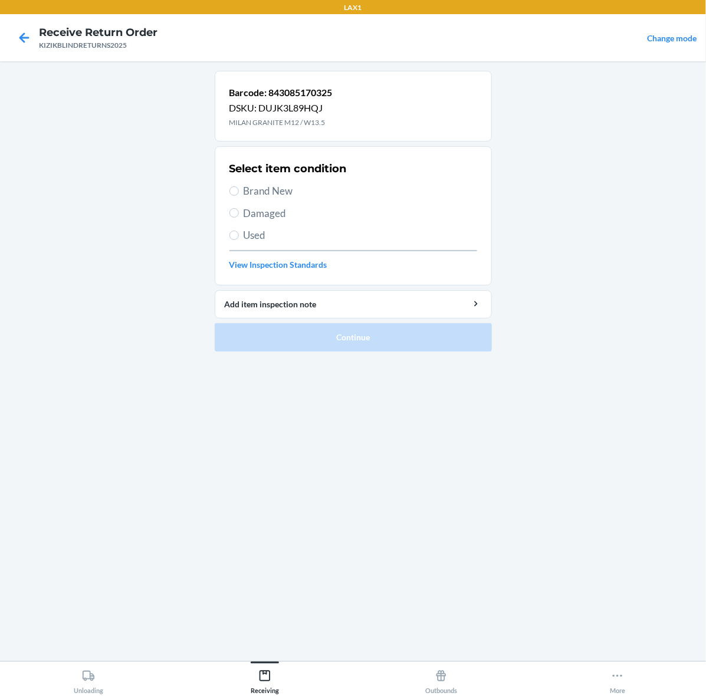
click at [257, 233] on span "Used" at bounding box center [361, 235] width 234 height 15
click at [239, 233] on input "Used" at bounding box center [233, 235] width 9 height 9
radio input "true"
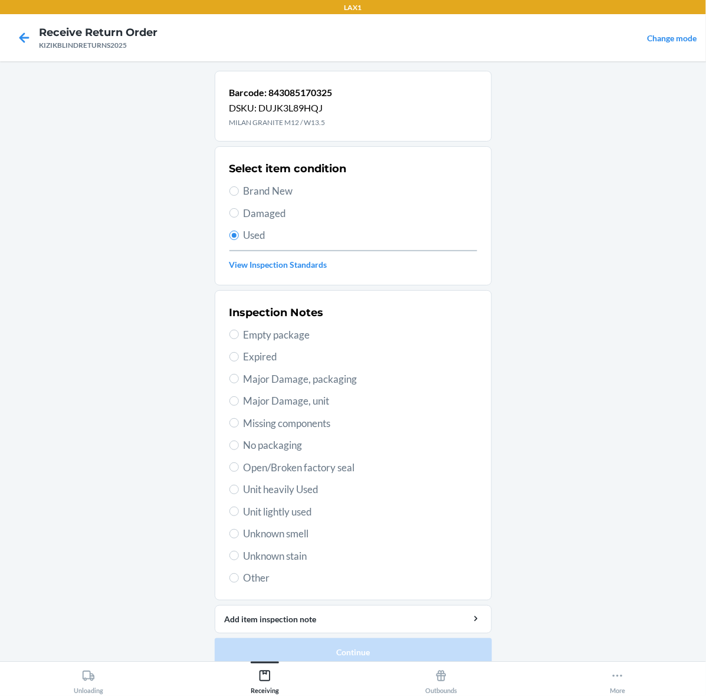
click at [332, 564] on div "Inspection Notes Empty package Expired Major Damage, packaging Major Damage, un…" at bounding box center [353, 445] width 248 height 288
click at [331, 564] on span "Unknown stain" at bounding box center [361, 556] width 234 height 15
click at [239, 560] on input "Unknown stain" at bounding box center [233, 555] width 9 height 9
radio input "true"
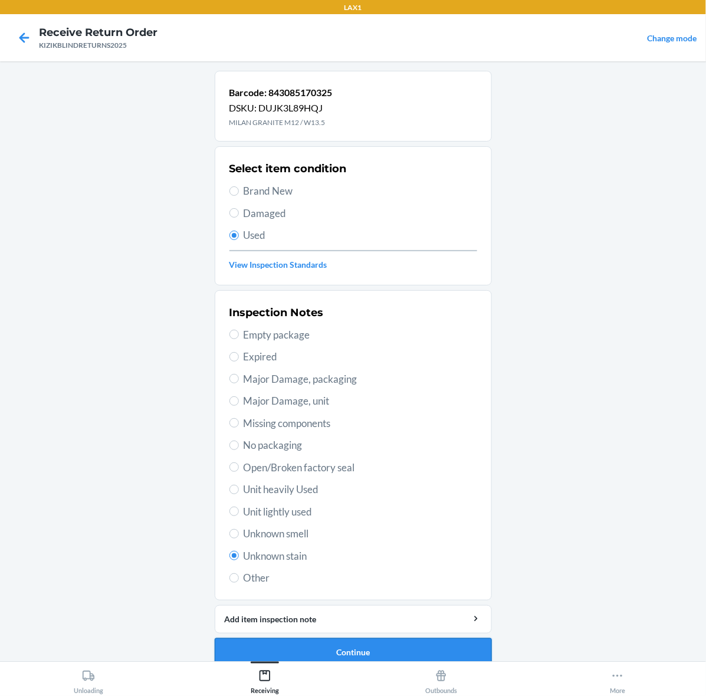
click at [380, 651] on button "Continue" at bounding box center [353, 652] width 277 height 28
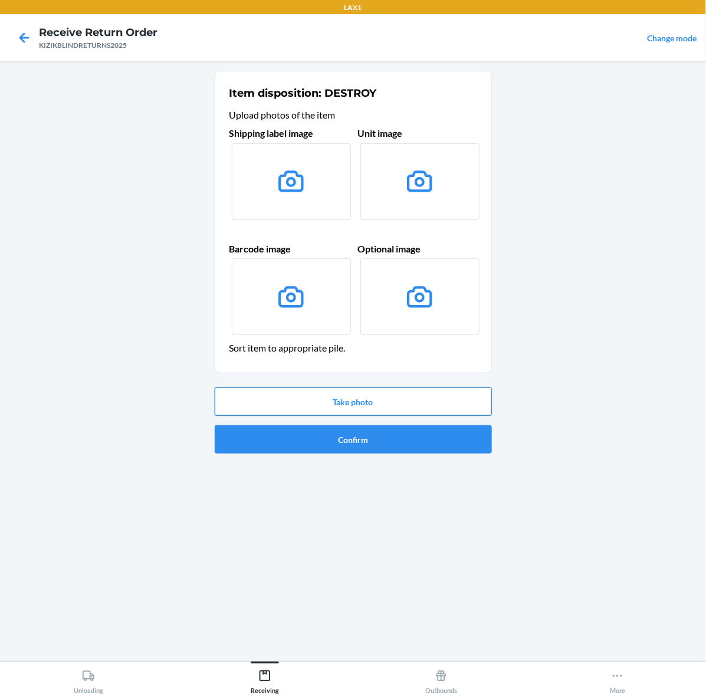
click at [413, 411] on button "Take photo" at bounding box center [353, 402] width 277 height 28
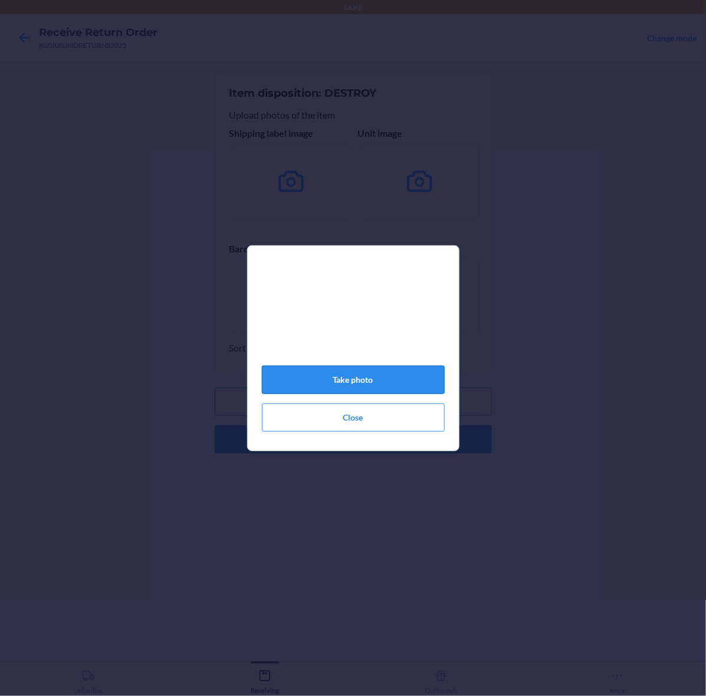
click at [394, 388] on button "Take photo" at bounding box center [353, 380] width 183 height 28
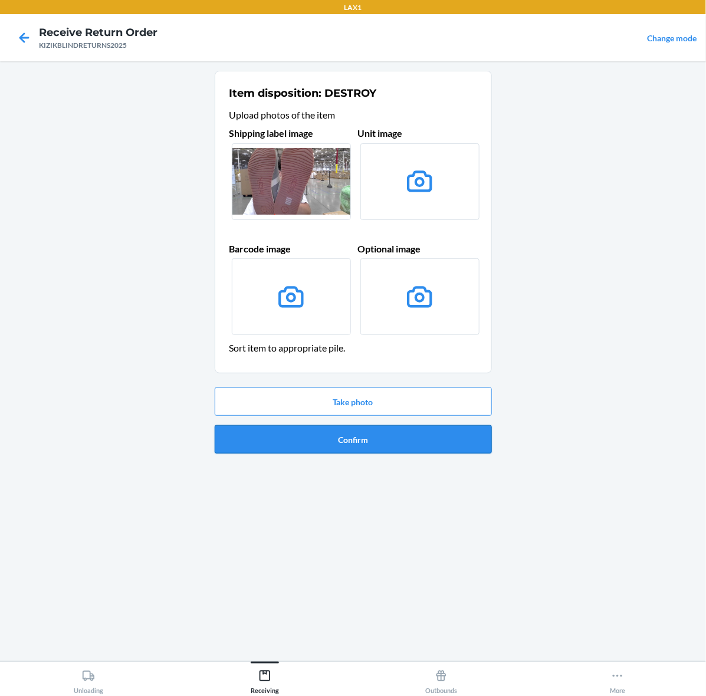
click at [426, 441] on button "Confirm" at bounding box center [353, 439] width 277 height 28
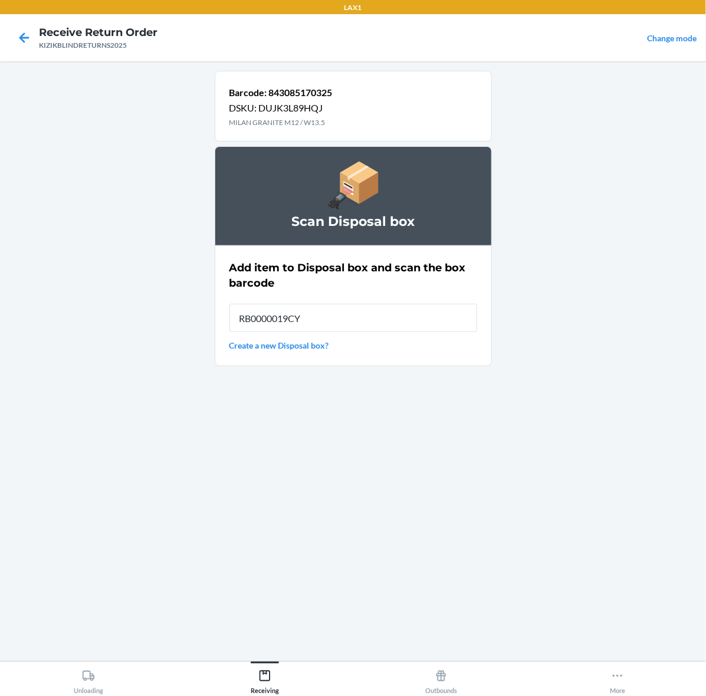
type input "RB0000019CY"
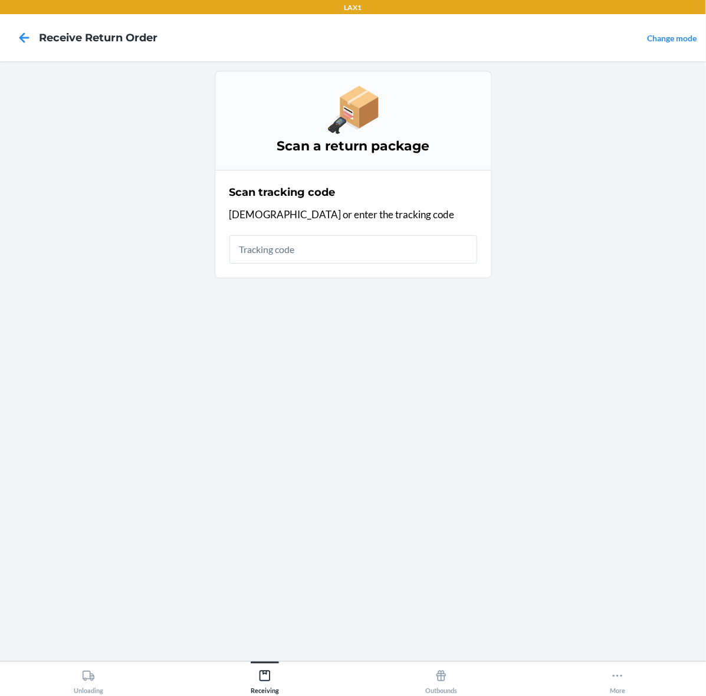
click at [667, 46] on nav "Receive Return Order Change mode" at bounding box center [353, 37] width 706 height 47
click at [674, 45] on nav "Receive Return Order Change mode" at bounding box center [353, 37] width 706 height 47
click at [671, 48] on nav "Receive Return Order Change mode" at bounding box center [353, 37] width 706 height 47
click at [673, 40] on link "Change mode" at bounding box center [672, 38] width 50 height 10
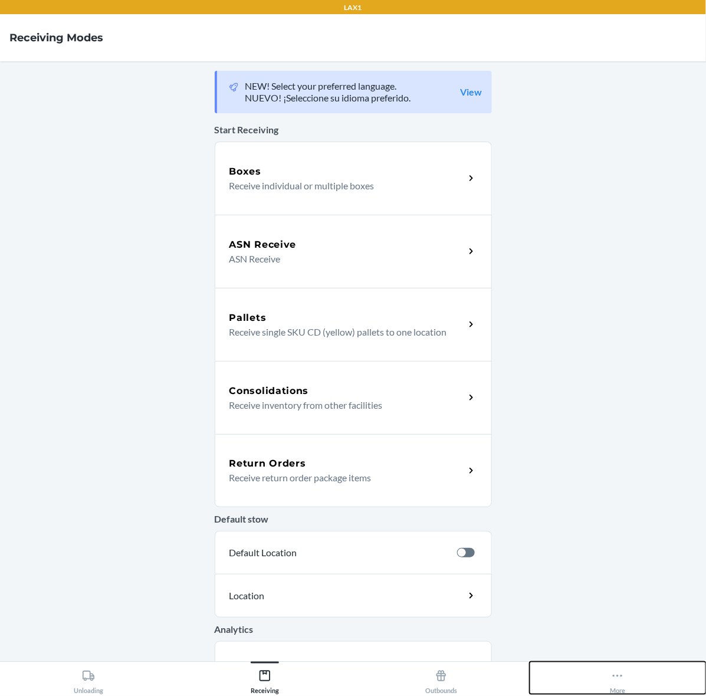
click at [612, 678] on icon at bounding box center [617, 675] width 13 height 13
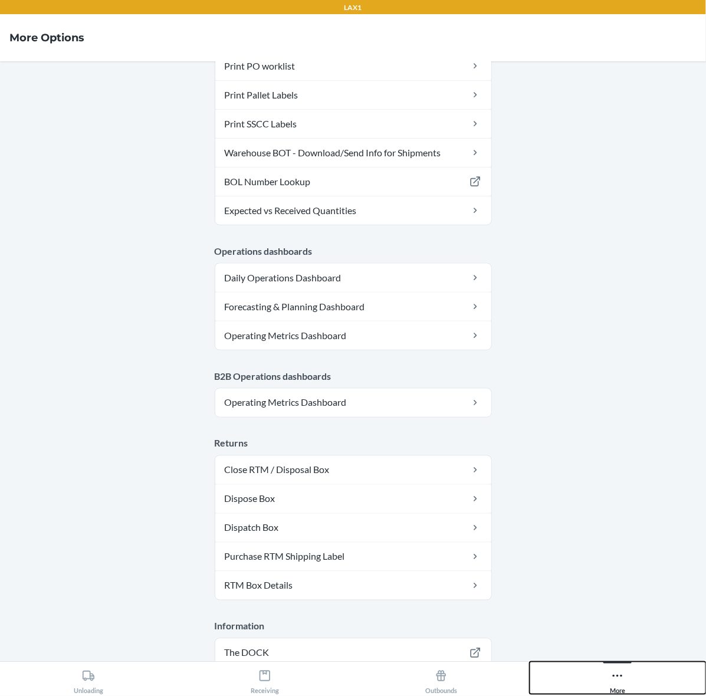
scroll to position [441, 0]
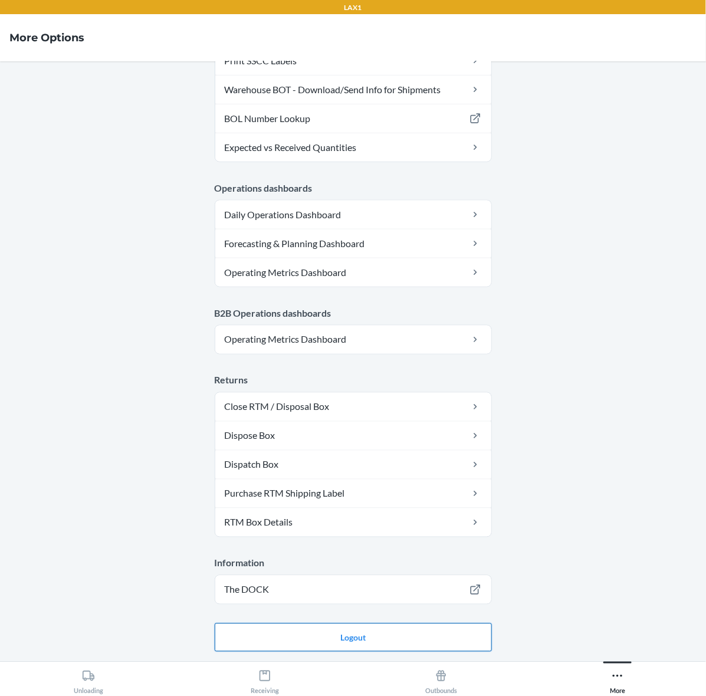
click at [413, 648] on button "Logout" at bounding box center [353, 637] width 277 height 28
